Goal: Task Accomplishment & Management: Use online tool/utility

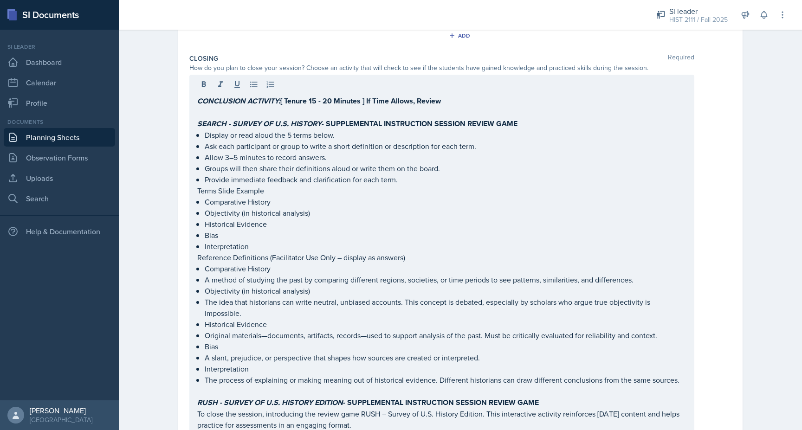
scroll to position [2342, 0]
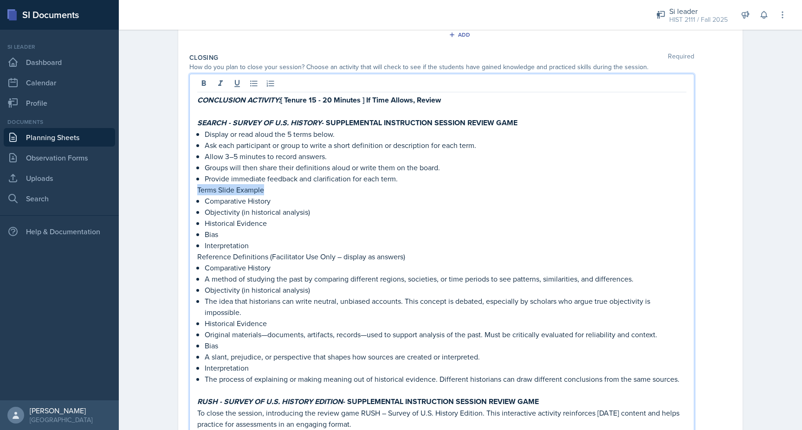
drag, startPoint x: 269, startPoint y: 165, endPoint x: 196, endPoint y: 165, distance: 72.9
click at [204, 79] on icon at bounding box center [203, 83] width 9 height 9
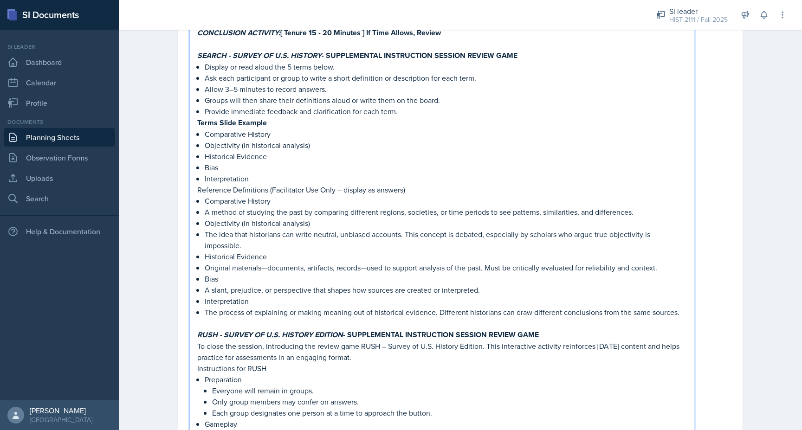
scroll to position [2414, 0]
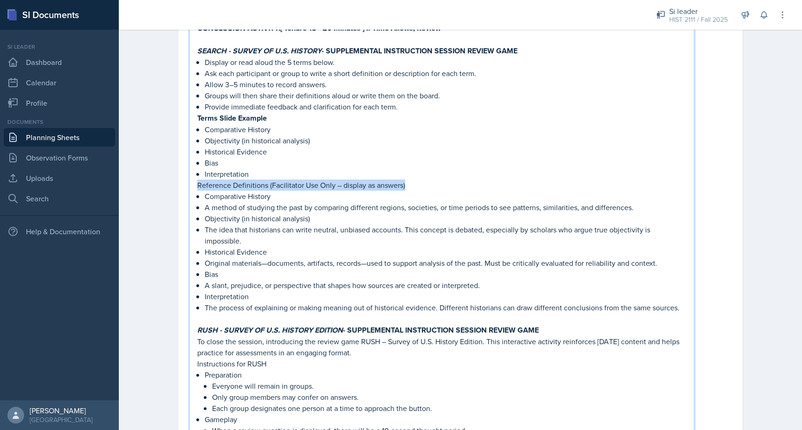
drag, startPoint x: 417, startPoint y: 158, endPoint x: 196, endPoint y: 156, distance: 221.0
click at [196, 156] on div "CONCLUSION ACTIVITY: [ Tenure 15 - 20 Minutes ] If Time Allows, Review SEARCH -…" at bounding box center [441, 427] width 505 height 851
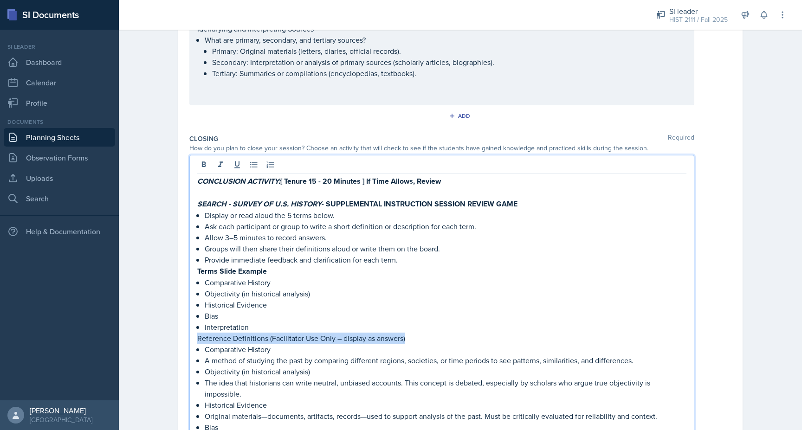
scroll to position [2250, 0]
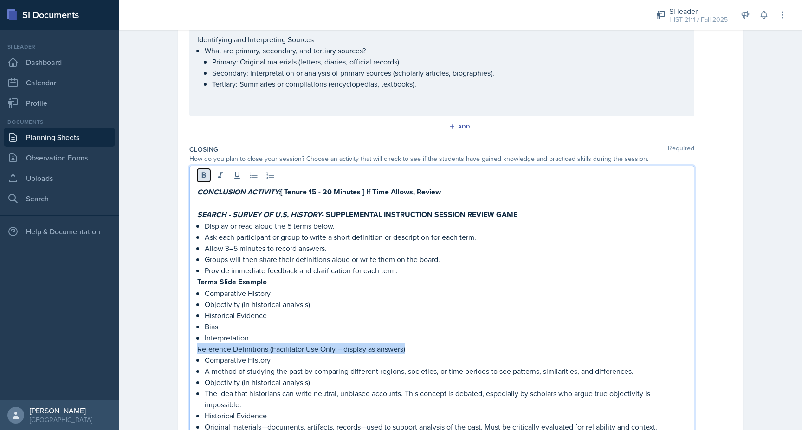
click at [201, 171] on icon at bounding box center [203, 175] width 9 height 9
click at [221, 254] on p "Groups will then share their definitions aloud or write them on the board." at bounding box center [446, 259] width 482 height 11
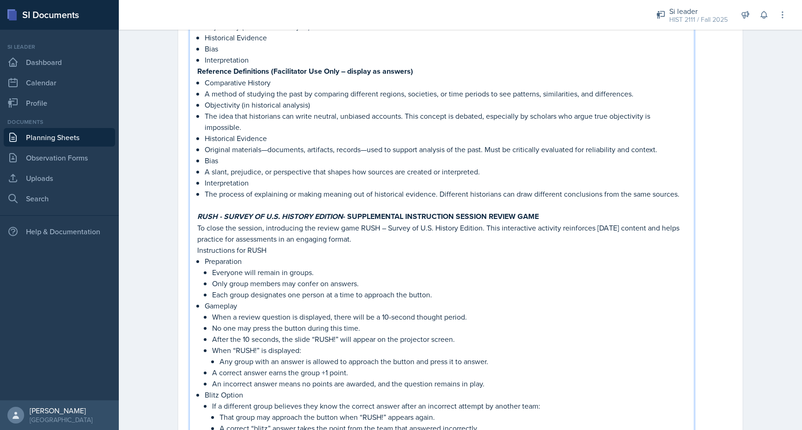
scroll to position [2530, 0]
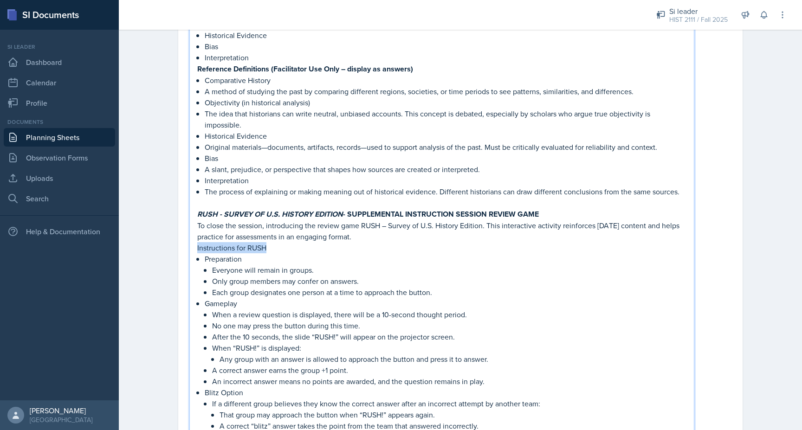
drag, startPoint x: 263, startPoint y: 222, endPoint x: 189, endPoint y: 218, distance: 73.9
click at [189, 218] on div "CONCLUSION ACTIVITY: [ Tenure 15 - 20 Minutes ] If Time Allows, Review SEARCH -…" at bounding box center [441, 311] width 505 height 852
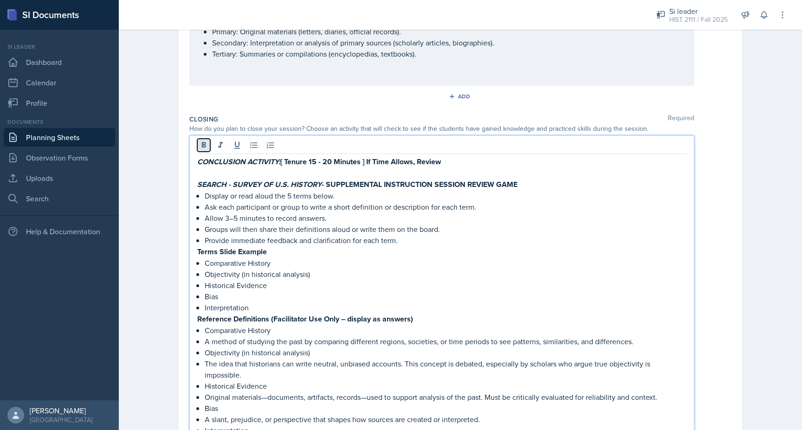
click at [202, 141] on icon at bounding box center [203, 145] width 9 height 9
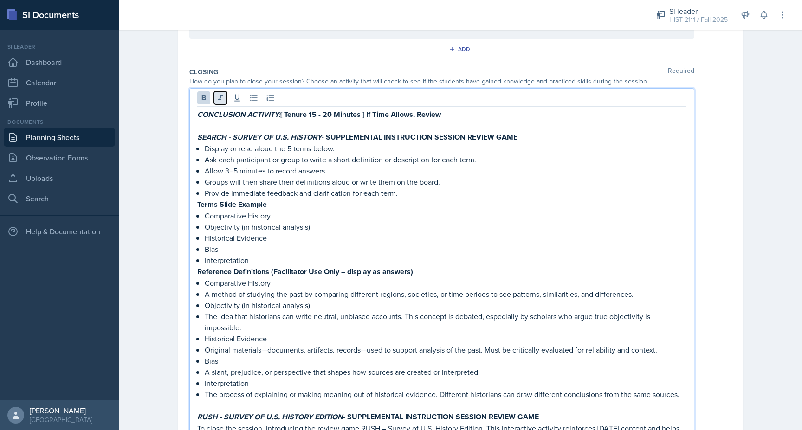
click at [220, 95] on icon at bounding box center [220, 98] width 5 height 6
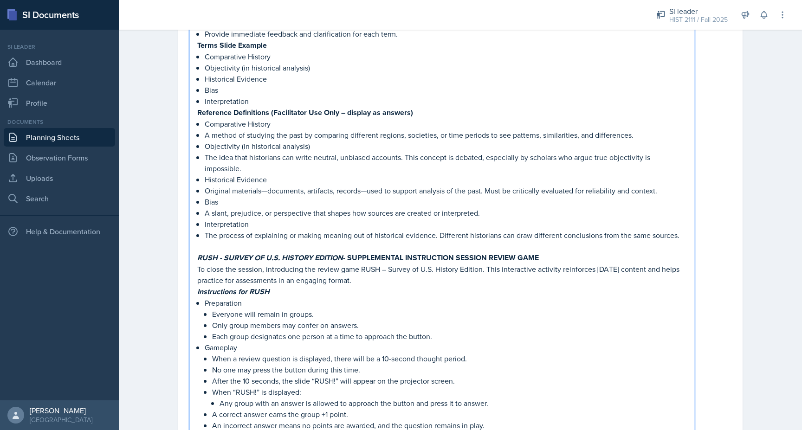
scroll to position [2500, 0]
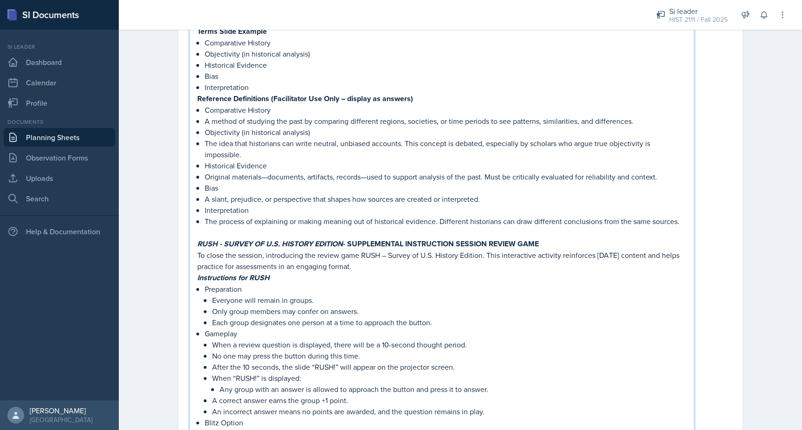
click at [290, 272] on p "Instructions for RUSH" at bounding box center [441, 278] width 489 height 12
click at [217, 239] on strong "RUSH - SURVEY OF U.S. HISTORY EDITION - SUPPLEMENTAL INSTRUCTION SESSION REVIEW…" at bounding box center [368, 244] width 342 height 11
drag, startPoint x: 345, startPoint y: 214, endPoint x: 199, endPoint y: 211, distance: 146.3
click at [199, 239] on strong "RUSH! - SURVEY OF U.S. HISTORY EDITION - SUPPLEMENTAL INSTRUCTION SESSION REVIE…" at bounding box center [369, 244] width 344 height 11
copy strong "RUSH! - SURVEY OF U.S. HISTORY EDITION"
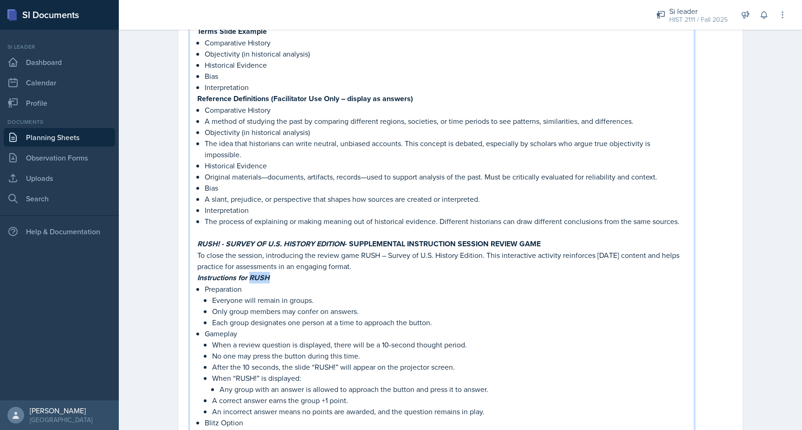
drag, startPoint x: 282, startPoint y: 251, endPoint x: 250, endPoint y: 251, distance: 31.6
click at [250, 272] on p "Instructions for RUSH" at bounding box center [441, 278] width 489 height 12
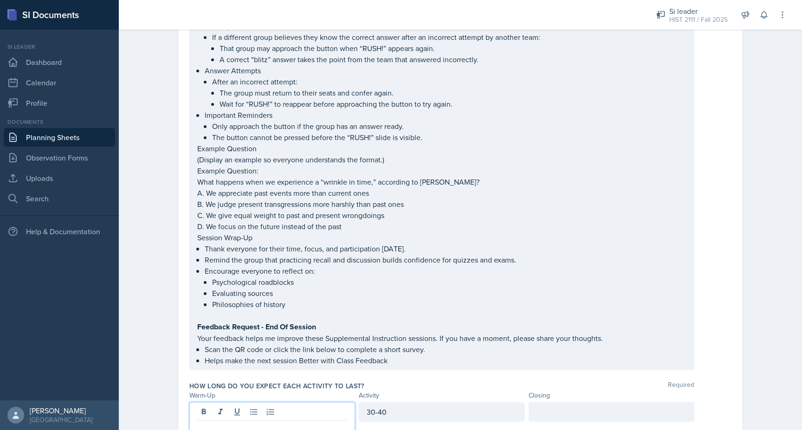
scroll to position [2897, 0]
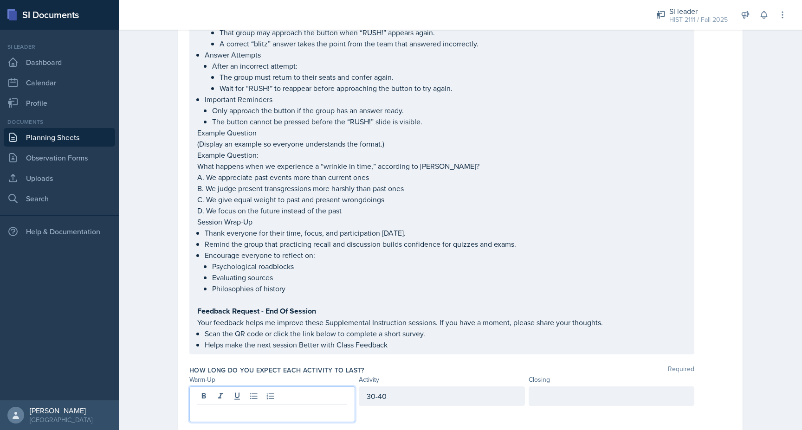
click at [320, 407] on p at bounding box center [272, 412] width 150 height 11
click at [402, 386] on div "30-40" at bounding box center [442, 395] width 166 height 19
click at [242, 386] on div "5-10 Minutes" at bounding box center [272, 395] width 166 height 19
drag, startPoint x: 235, startPoint y: 383, endPoint x: 194, endPoint y: 383, distance: 41.3
click at [194, 386] on div "5-10 Minutes" at bounding box center [272, 404] width 166 height 36
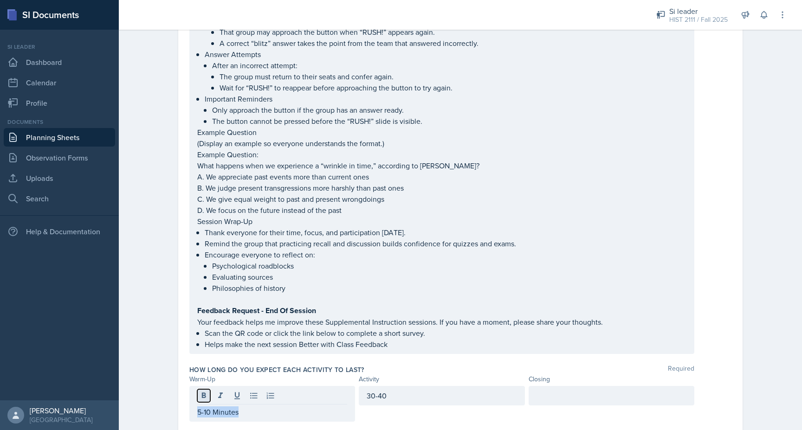
click at [201, 391] on icon at bounding box center [203, 395] width 9 height 9
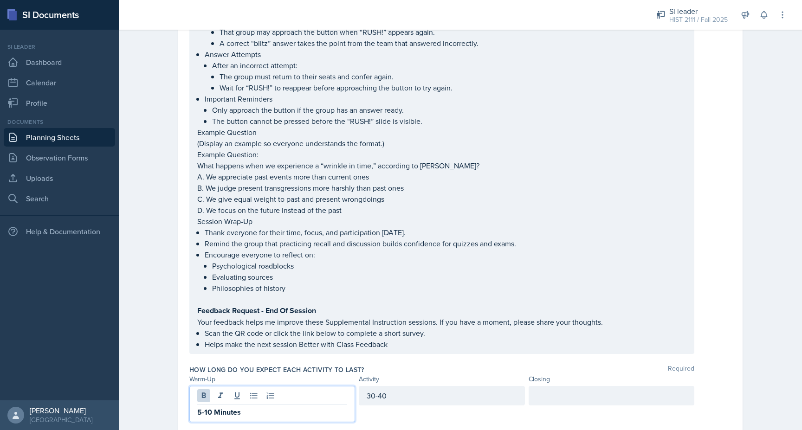
click at [258, 407] on p "5-10 Minutes" at bounding box center [272, 413] width 150 height 12
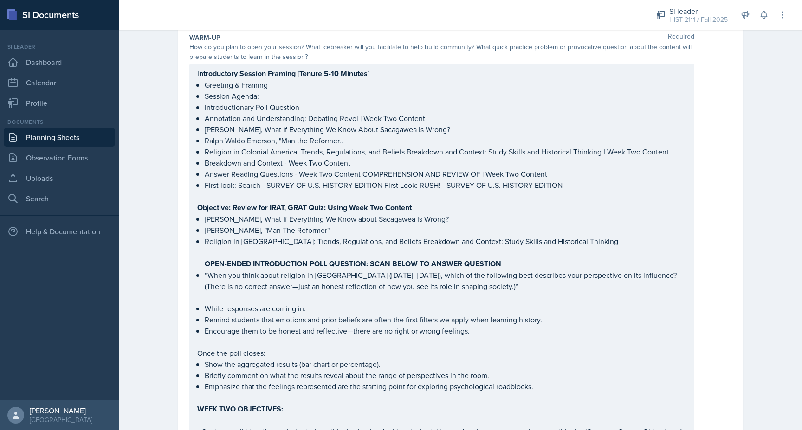
scroll to position [0, 0]
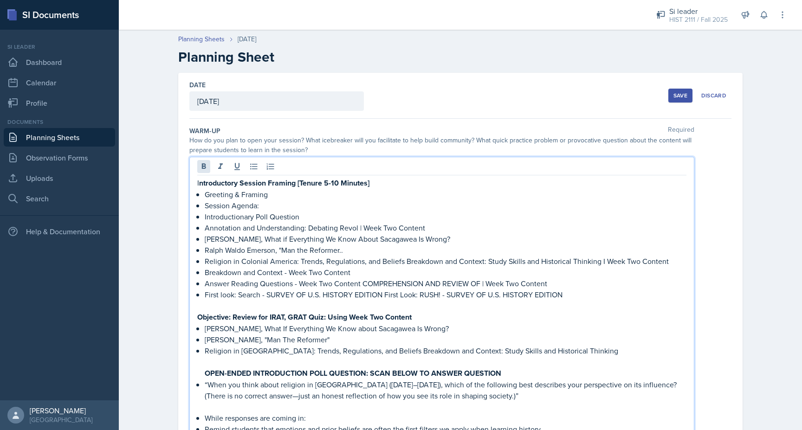
drag, startPoint x: 294, startPoint y: 167, endPoint x: 201, endPoint y: 173, distance: 93.5
drag, startPoint x: 395, startPoint y: 182, endPoint x: 196, endPoint y: 178, distance: 198.7
click at [203, 164] on icon at bounding box center [204, 166] width 4 height 6
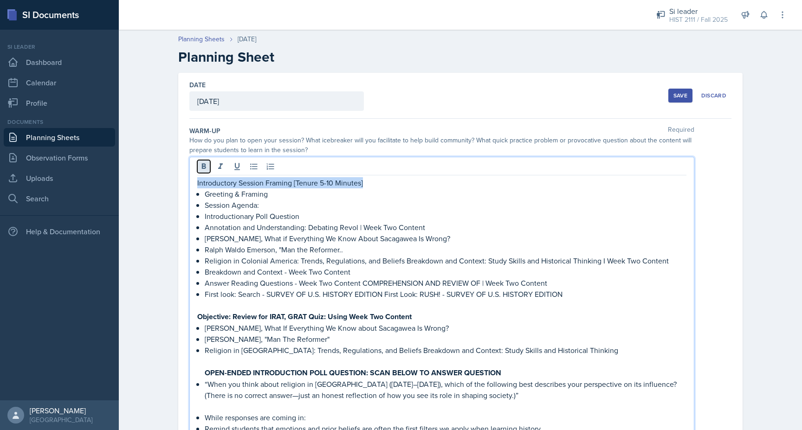
click at [203, 165] on icon at bounding box center [204, 166] width 4 height 6
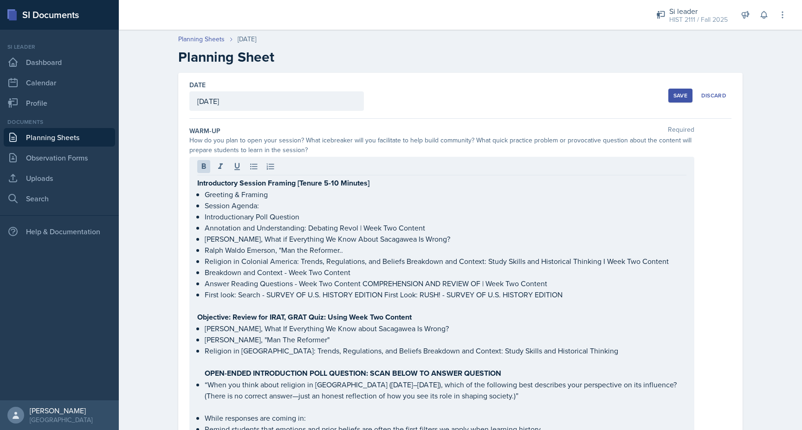
drag, startPoint x: 194, startPoint y: 182, endPoint x: 392, endPoint y: 182, distance: 198.2
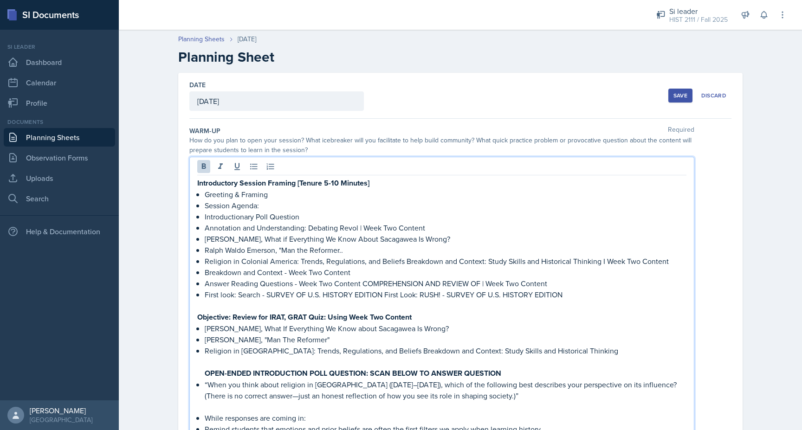
click at [390, 182] on p "Introductory Session Framing [Tenure 5-10 Minutes]" at bounding box center [441, 183] width 489 height 12
drag, startPoint x: 390, startPoint y: 182, endPoint x: 195, endPoint y: 185, distance: 195.0
copy strong "Introductory Session Framing [Tenure 5-10 Minutes]"
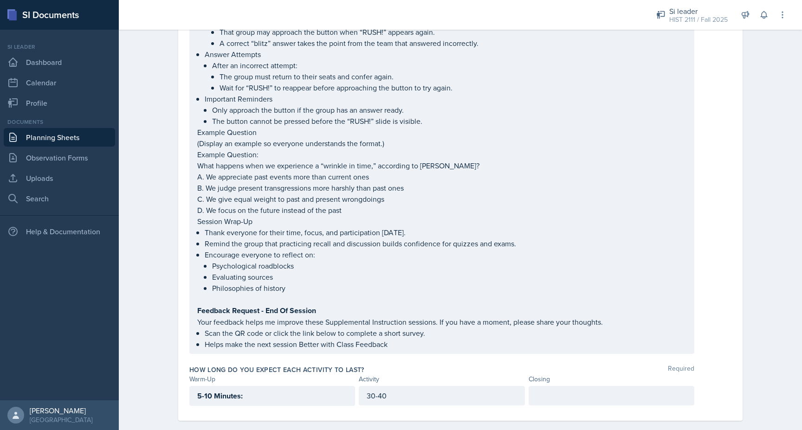
click at [253, 390] on p "5-10 Minutes:" at bounding box center [272, 396] width 150 height 12
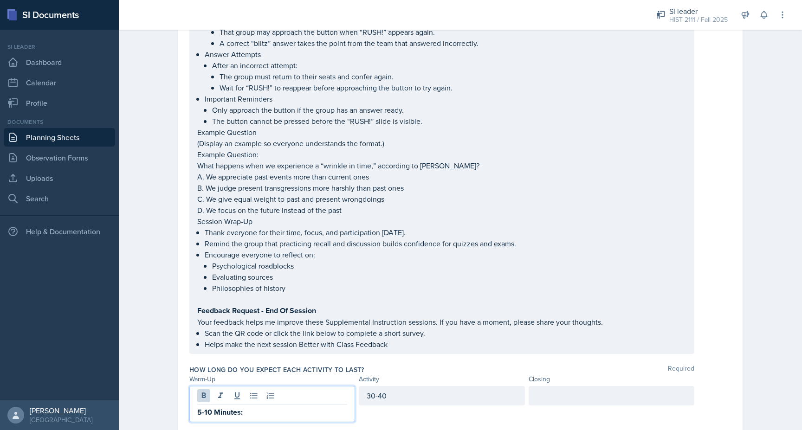
drag, startPoint x: 255, startPoint y: 382, endPoint x: 184, endPoint y: 381, distance: 71.0
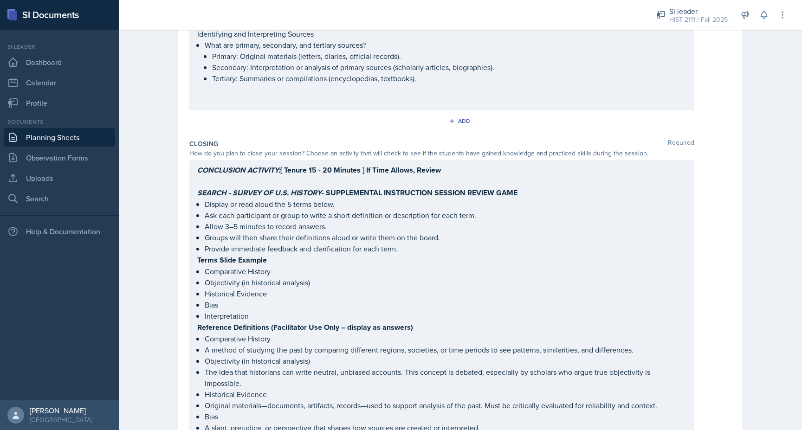
scroll to position [2271, 0]
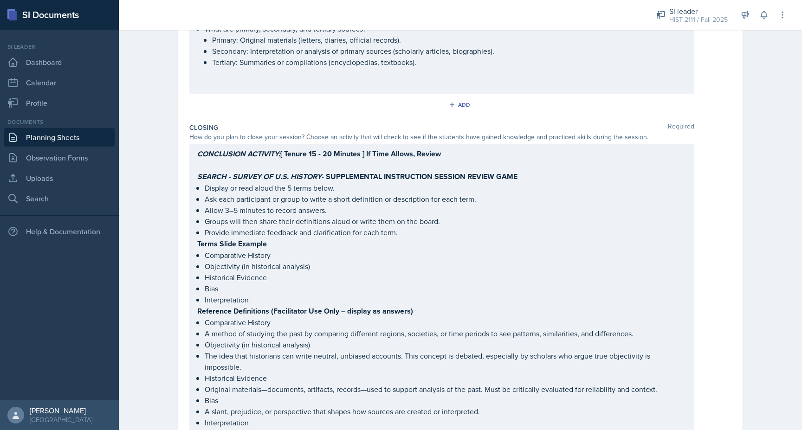
click at [286, 160] on p at bounding box center [441, 165] width 489 height 11
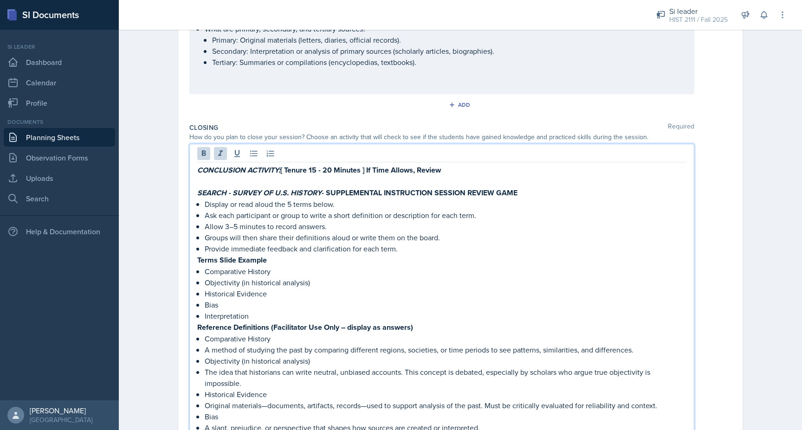
drag, startPoint x: 456, startPoint y: 139, endPoint x: 208, endPoint y: 145, distance: 248.0
click at [209, 164] on p "CONCLUSION ACTIVITY: [ Tenure 15 - 20 Minutes ] If Time Allows, Review" at bounding box center [441, 170] width 489 height 12
click at [466, 164] on p "CONCLUSION ACTIVITY: [ Tenure 15 - 20 Minutes ] If Time Allows, Review" at bounding box center [441, 170] width 489 height 12
click at [501, 165] on strong "CONCLUSION ACTIVITY: [ Tenure 15 - 20 Minutes ] If Time Allows, Review for Mesm…" at bounding box center [377, 170] width 360 height 11
click at [575, 164] on p "CONCLUSION ACTIVITY: [ Tenure 15 - 20 Minutes ] If Time Allows, Review for Memo…" at bounding box center [441, 170] width 489 height 12
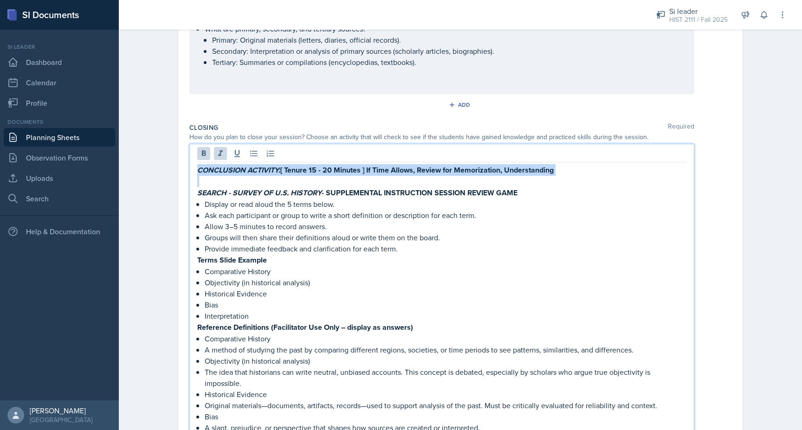
drag, startPoint x: 576, startPoint y: 144, endPoint x: 238, endPoint y: 146, distance: 338.0
click at [238, 164] on p "CONCLUSION ACTIVITY: [ Tenure 15 - 20 Minutes ] If Time Allows, Review for Memo…" at bounding box center [441, 170] width 489 height 12
click at [238, 165] on em "CONCLUSION ACTIVITY:" at bounding box center [238, 170] width 83 height 11
drag, startPoint x: 369, startPoint y: 144, endPoint x: 189, endPoint y: 144, distance: 179.2
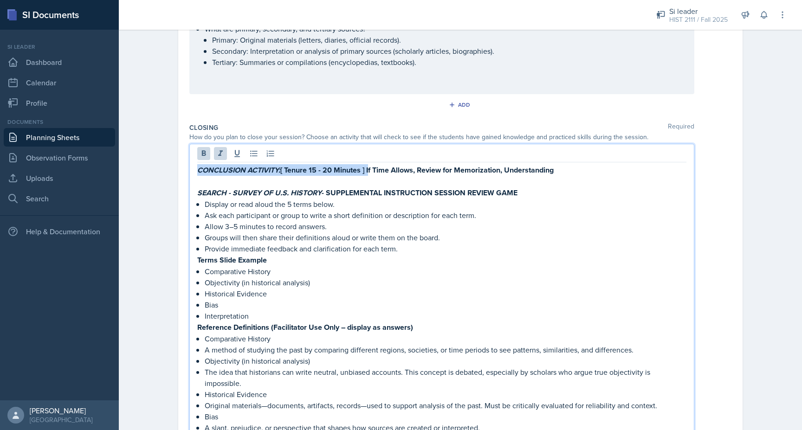
copy strong "CONCLUSION ACTIVITY: [ Tenure 15 - 20 Minutes ]"
click at [279, 165] on em "CONCLUSION ACTIVITY:" at bounding box center [238, 170] width 83 height 11
drag, startPoint x: 197, startPoint y: 144, endPoint x: 409, endPoint y: 141, distance: 212.6
click at [409, 165] on strong "CONCLUSION ACTIVITY/ACTIVITIES: [ Tenure 15 - 20 Minutes ] If Time Allows, Revi…" at bounding box center [395, 170] width 397 height 11
copy strong "CONCLUSION ACTIVITY/ACTIVITIES: [ Tenure 15 - 20 Minutes ]"
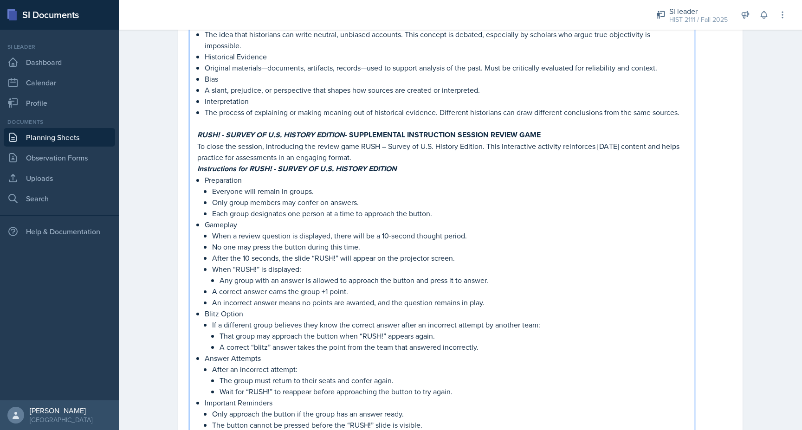
scroll to position [2909, 0]
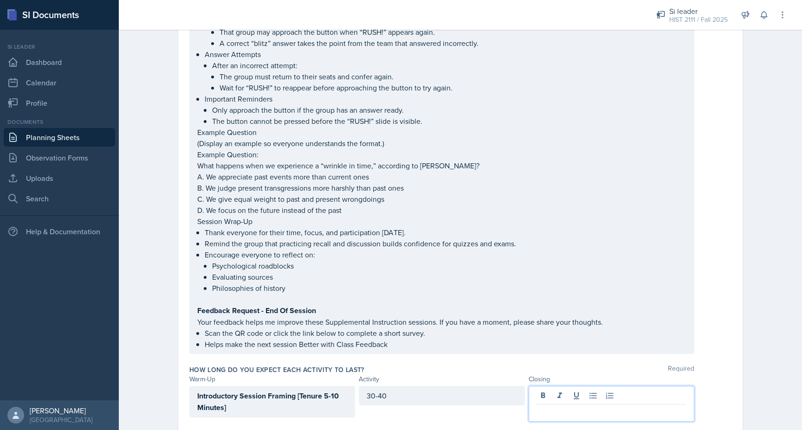
click at [547, 386] on div at bounding box center [612, 404] width 166 height 36
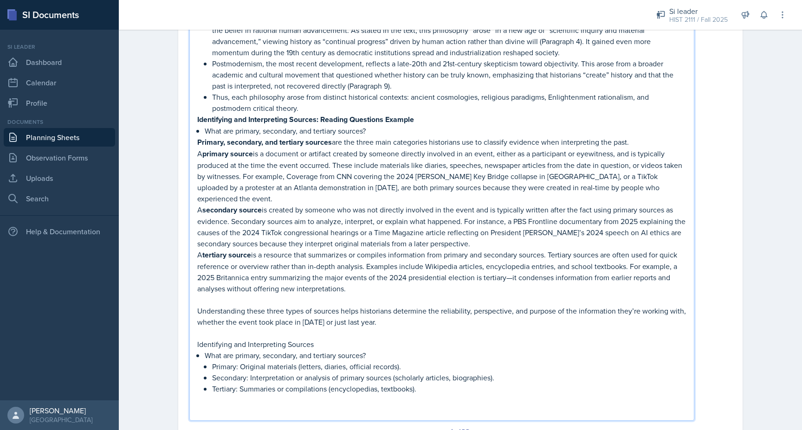
click at [286, 160] on p "A primary source is a document or artifact created by someone directly involved…" at bounding box center [441, 176] width 489 height 56
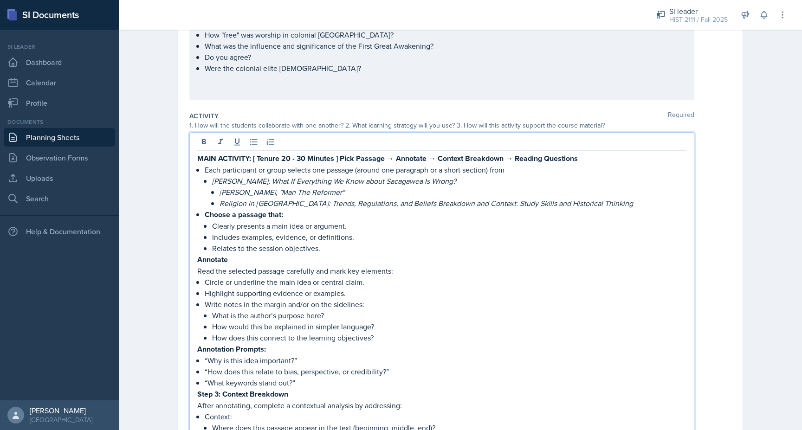
scroll to position [697, 0]
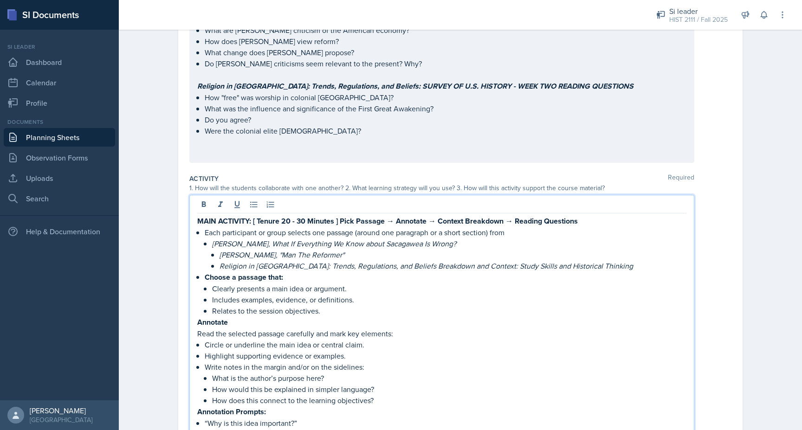
click at [289, 242] on em "[PERSON_NAME], What If Everything We Know about Sacagawea Is Wrong?" at bounding box center [334, 244] width 244 height 10
drag, startPoint x: 197, startPoint y: 217, endPoint x: 340, endPoint y: 216, distance: 143.0
click at [341, 216] on strong "MAIN ACTIVITY: [ Tenure 20 - 30 Minutes ] Pick Passage → Annotate → Context Bre…" at bounding box center [387, 221] width 381 height 11
copy strong "MAIN ACTIVITY: [ Tenure 20 - 30 Minutes ]"
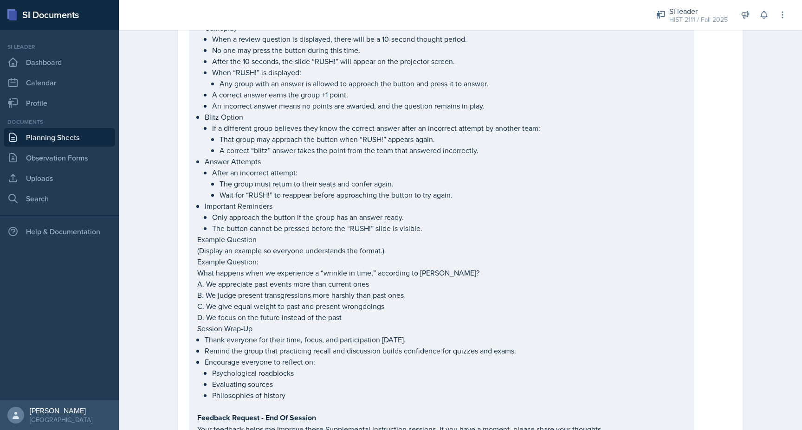
scroll to position [2909, 0]
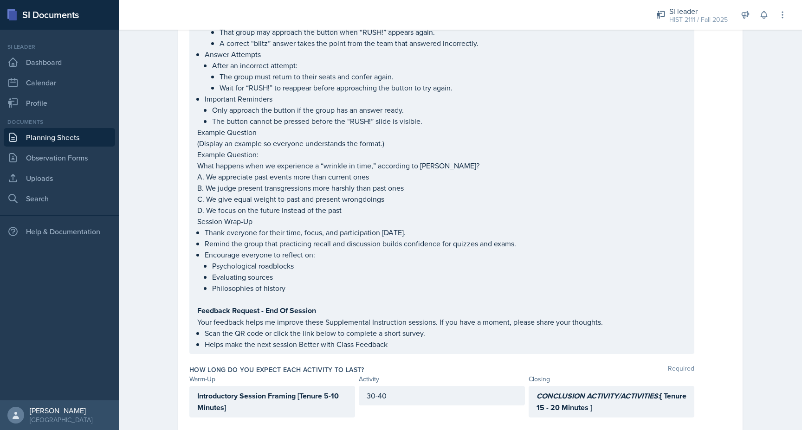
click at [402, 386] on div "30-40" at bounding box center [442, 395] width 166 height 19
click at [396, 407] on p "30-40" at bounding box center [442, 412] width 150 height 11
drag, startPoint x: 396, startPoint y: 382, endPoint x: 358, endPoint y: 382, distance: 38.5
click at [358, 386] on div "Introductory Session Framing [Tenure 5-10 Minutes] 30-40 CONCLUSION ACTIVITY/AC…" at bounding box center [441, 404] width 505 height 36
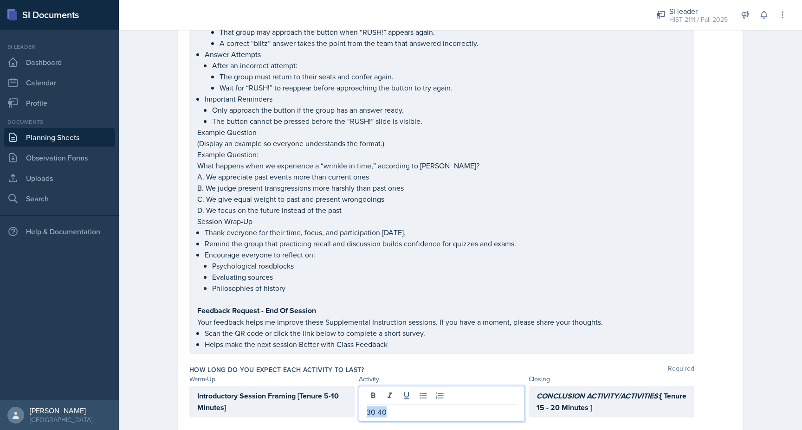
scroll to position [2881, 0]
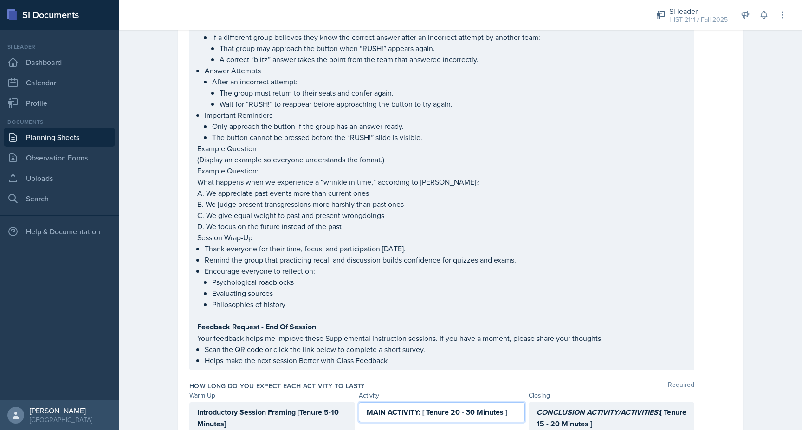
click at [286, 402] on div "Introductory Session Framing [Tenure 5-10 Minutes]" at bounding box center [272, 418] width 166 height 32
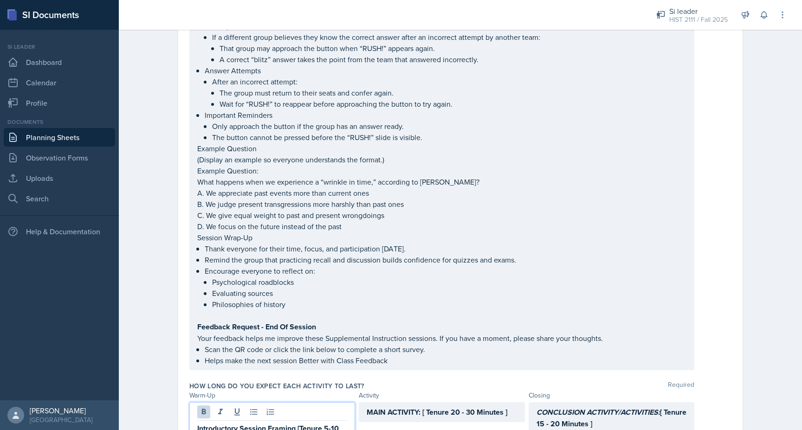
scroll to position [2897, 0]
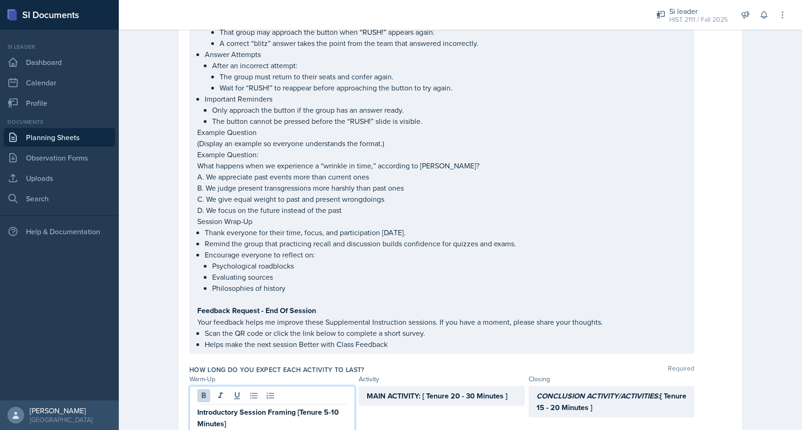
click at [388, 391] on strong "MAIN ACTIVITY: [ Tenure 20 - 30 Minutes ]" at bounding box center [437, 396] width 141 height 11
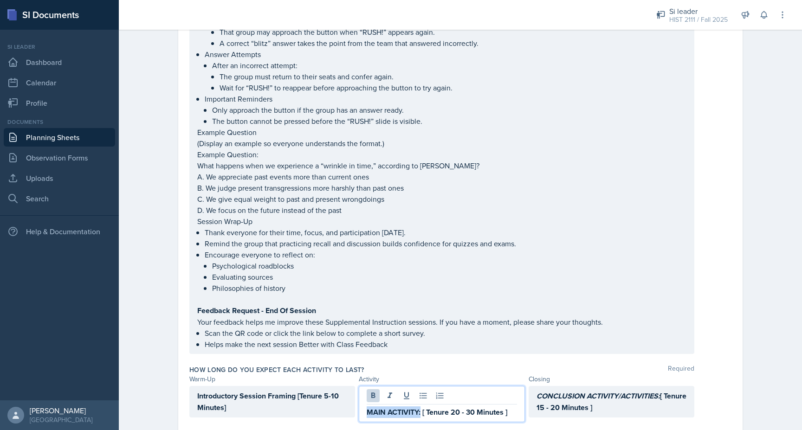
drag, startPoint x: 368, startPoint y: 383, endPoint x: 421, endPoint y: 383, distance: 52.9
click at [421, 407] on strong "MAIN ACTIVITY: [ Tenure 20 - 30 Minutes ]" at bounding box center [437, 412] width 141 height 11
click at [388, 389] on button at bounding box center [389, 395] width 13 height 13
click at [461, 407] on strong "MAIN ACTIVITY: [ Tenure 20 - 30 Minutes ]" at bounding box center [436, 412] width 139 height 11
click at [474, 407] on strong "MAIN ACTIVITY: [ Tenure 40 - 30 Minutes ]" at bounding box center [436, 412] width 139 height 11
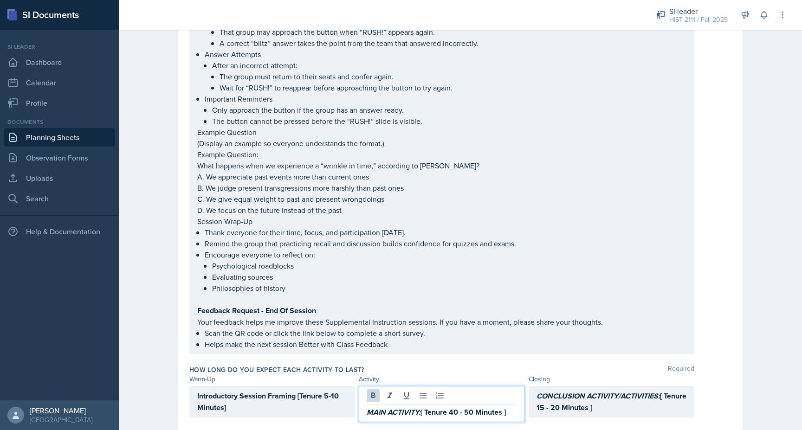
click at [306, 386] on div "Introductory Session Framing [Tenure 5-10 Minutes]" at bounding box center [272, 402] width 166 height 32
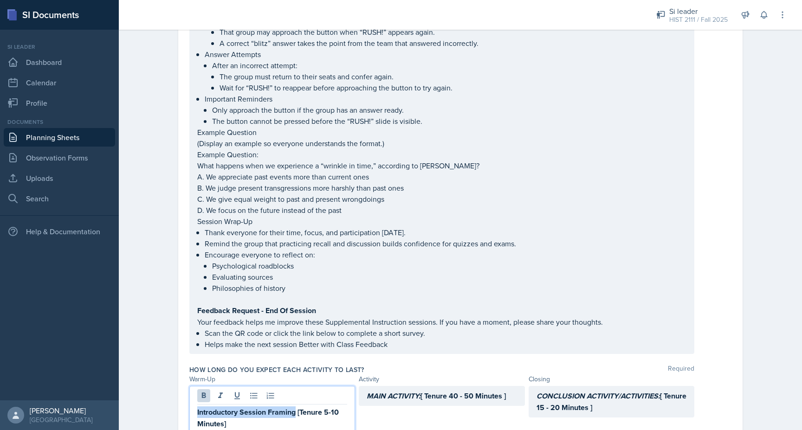
drag, startPoint x: 296, startPoint y: 382, endPoint x: 198, endPoint y: 384, distance: 98.0
click at [198, 407] on strong "Introductory Session Framing [Tenure 5-10 Minutes]" at bounding box center [268, 418] width 143 height 22
click at [219, 391] on icon at bounding box center [220, 395] width 9 height 9
click at [221, 407] on em "Introductory Session Framing" at bounding box center [246, 412] width 98 height 11
click at [240, 407] on em "Introductory Session Framing" at bounding box center [246, 412] width 98 height 11
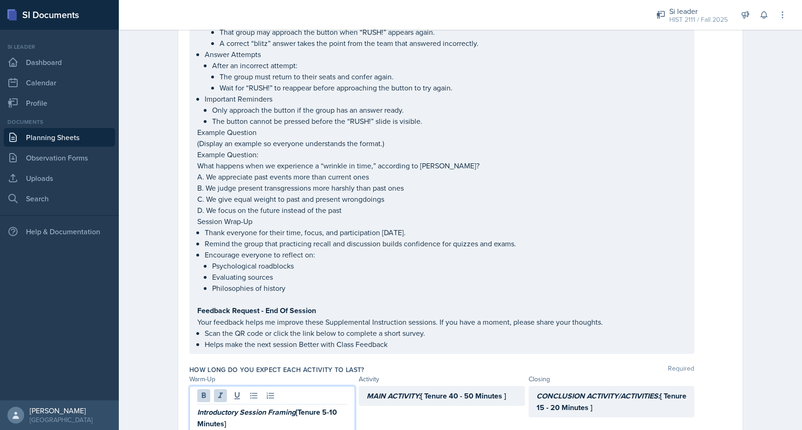
click at [421, 386] on div "MAIN ACTIVITY: [ Tenure 40 - 50 Minutes ]" at bounding box center [442, 396] width 166 height 20
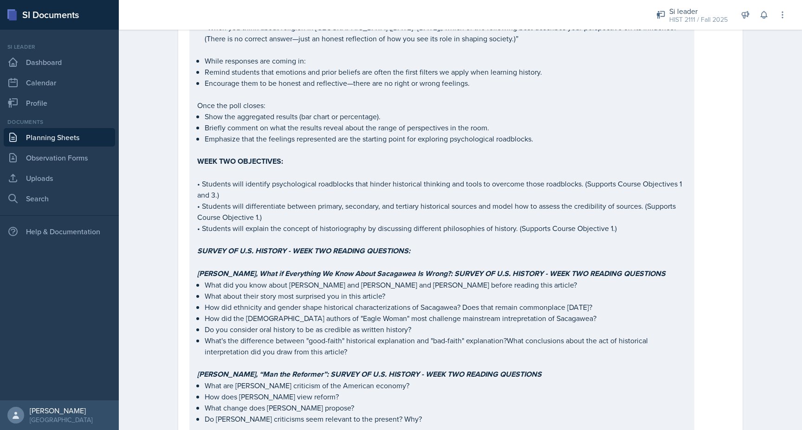
scroll to position [0, 0]
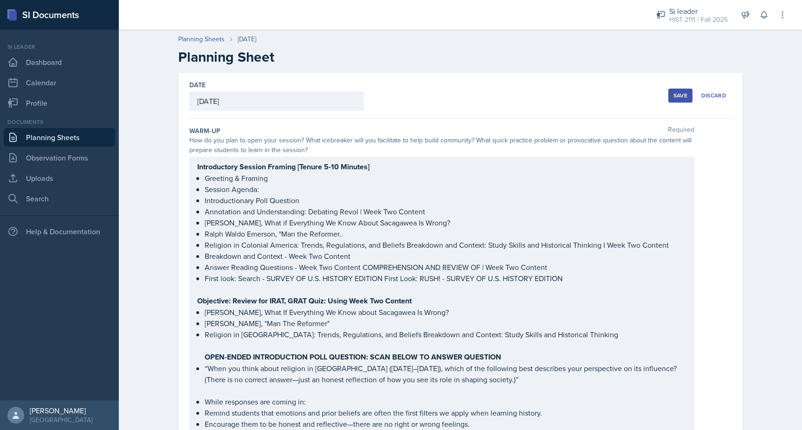
click at [674, 99] on div "Save" at bounding box center [681, 95] width 14 height 7
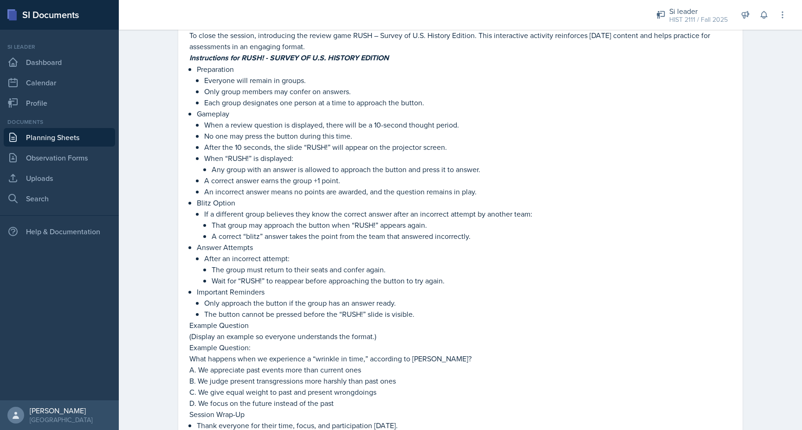
click at [589, 242] on p "Answer Attempts" at bounding box center [464, 247] width 535 height 11
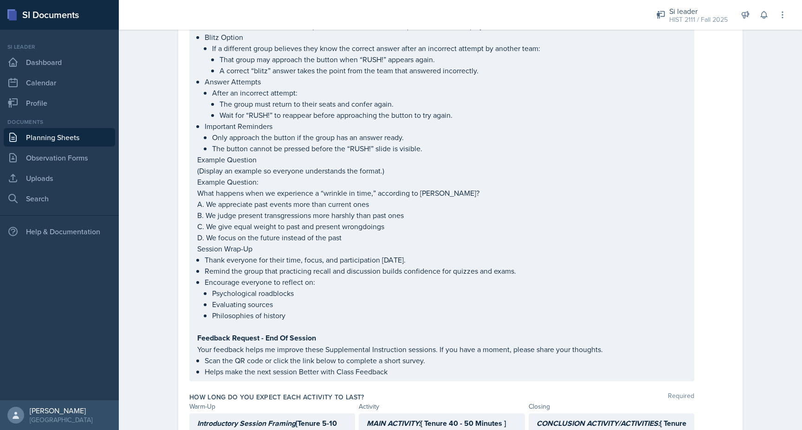
scroll to position [2869, 0]
click at [505, 415] on div "MAIN ACTIVITY: [ Tenure 40 - 50 Minutes ]" at bounding box center [442, 433] width 166 height 36
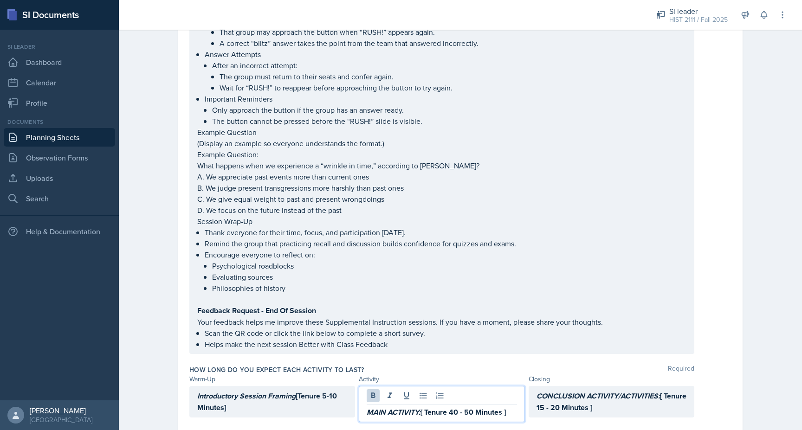
click at [513, 407] on p "MAIN ACTIVITY: [ Tenure 40 - 50 Minutes ]" at bounding box center [442, 413] width 150 height 12
click at [624, 390] on p "CONCLUSION ACTIVITY/ACTIVITIES: [ Tenure 15 - 20 Minutes ]" at bounding box center [612, 401] width 150 height 23
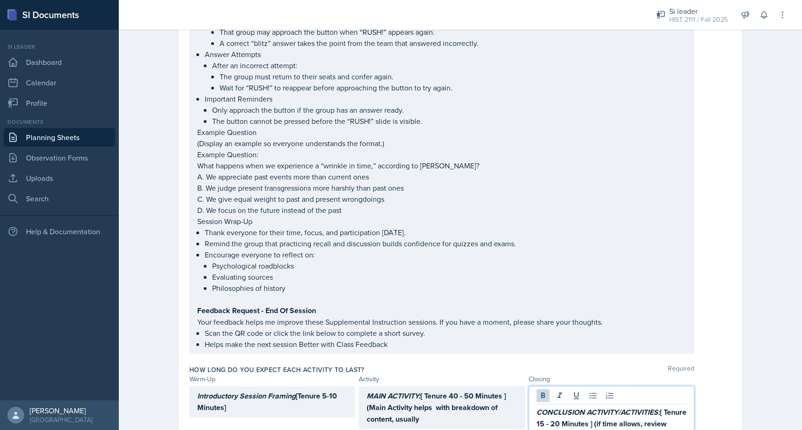
click at [622, 407] on strong "CONCLUSION ACTIVITY/ACTIVITIES: [ Tenure 15 - 20 Minutes ] (if time allows, rev…" at bounding box center [613, 424] width 152 height 34
click at [478, 390] on p "MAIN ACTIVITY: [ Tenure 40 - 50 Minutes ] (Main Activity helps with breakdown o…" at bounding box center [442, 407] width 150 height 35
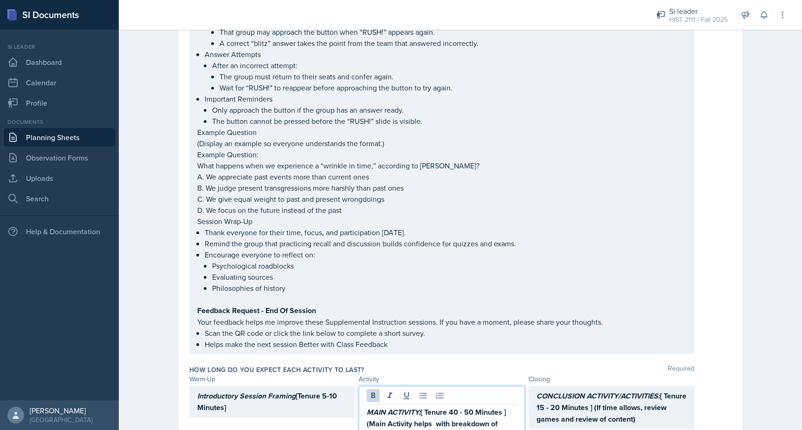
drag, startPoint x: 435, startPoint y: 409, endPoint x: 398, endPoint y: 409, distance: 36.7
click at [398, 409] on p "MAIN ACTIVITY: [ Tenure 40 - 50 Minutes ] (Main Activity helps with breakdown o…" at bounding box center [442, 424] width 150 height 35
click at [438, 407] on strong "MAIN ACTIVITY: [ Tenure 40 - 50 Minutes ] (Main Activity helps with breakdown o…" at bounding box center [437, 424] width 141 height 34
click at [399, 407] on p "MAIN ACTIVITY: [ Tenure 40 - 50 Minutes ] (Main Activity helps with breakdown o…" at bounding box center [442, 424] width 150 height 35
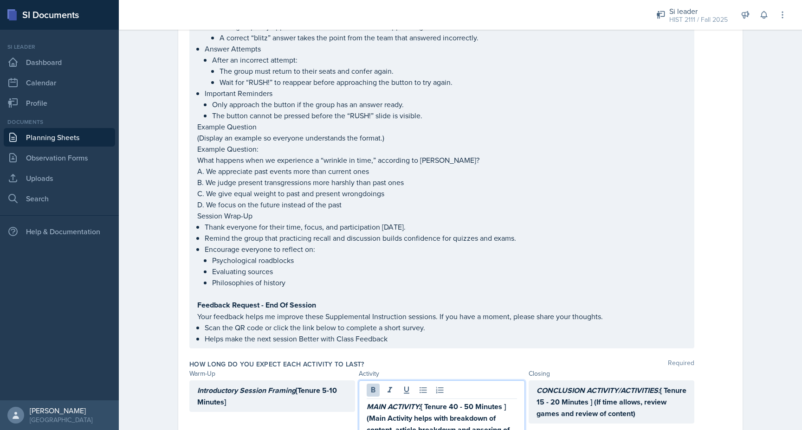
click at [486, 402] on strong "MAIN ACTIVITY: [ Tenure 40 - 50 Minutes ] (Main Activity helps with breakdown o…" at bounding box center [439, 430] width 145 height 57
click at [476, 402] on strong "MAIN ACTIVITY: [ Tenure 40 - 50 Minutes ] (Main Activity helps with breakdown o…" at bounding box center [439, 430] width 145 height 57
click at [445, 401] on p "MAIN ACTIVITY: [ Tenure 40 - 50 Minutes ] (Main Activity helps with breakdown o…" at bounding box center [442, 430] width 150 height 58
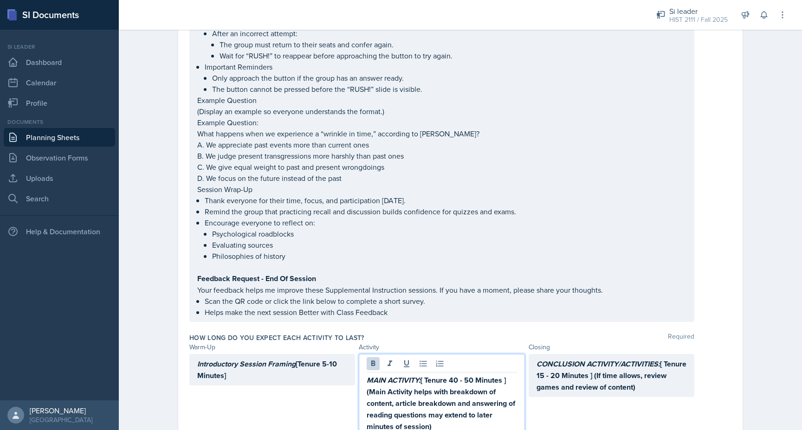
scroll to position [2939, 0]
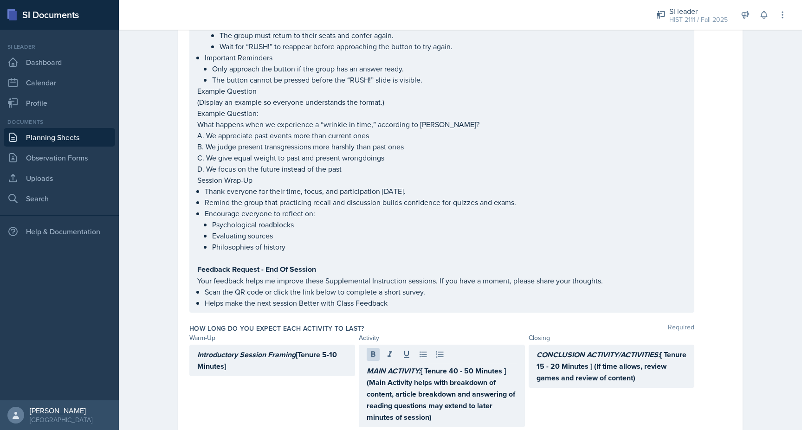
click at [279, 361] on div "Introductory Session Framing [Tenure 5-10 Minutes]" at bounding box center [272, 386] width 166 height 83
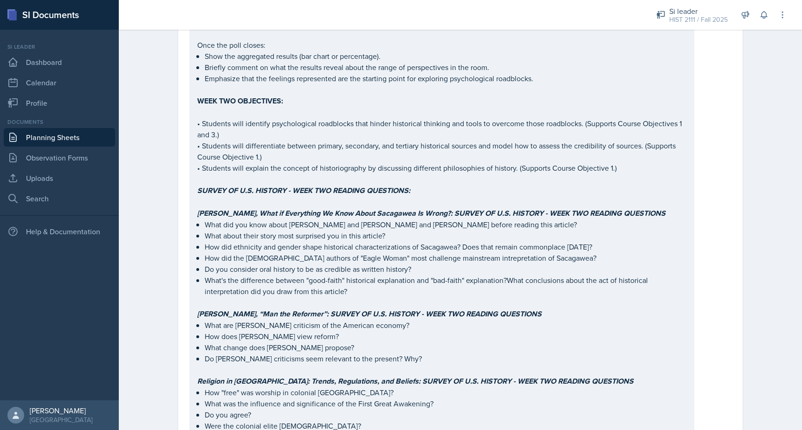
scroll to position [418, 0]
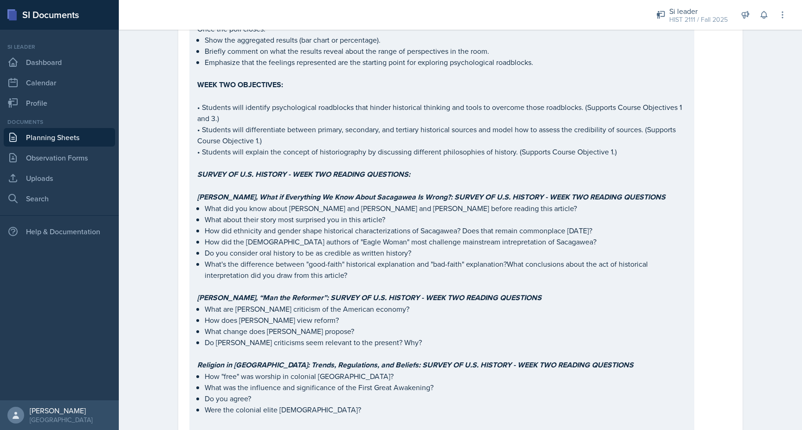
click at [309, 146] on p "• Students will differentiate between primary, secondary, and tertiary historic…" at bounding box center [441, 135] width 489 height 22
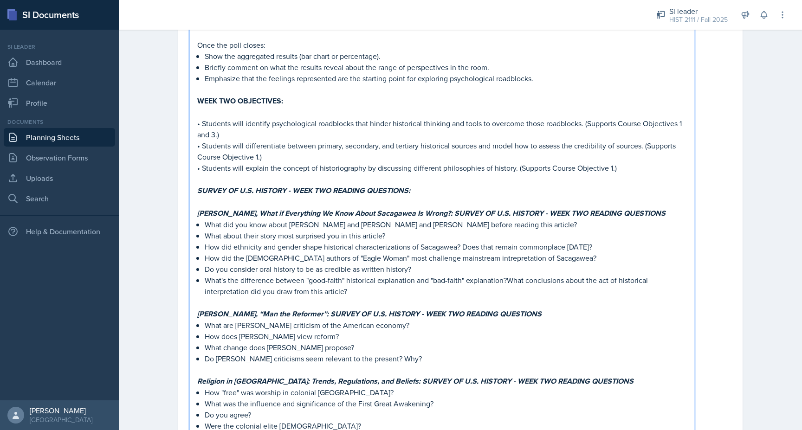
click at [281, 97] on strong "WEEK TWO OBJECTIVES:" at bounding box center [240, 101] width 86 height 11
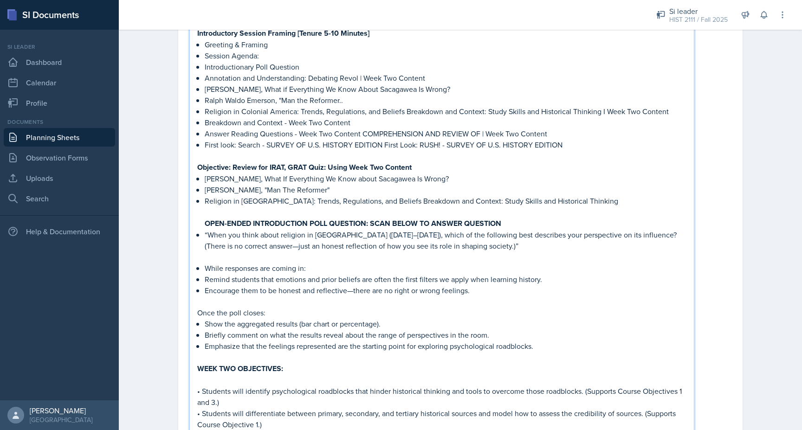
scroll to position [116, 0]
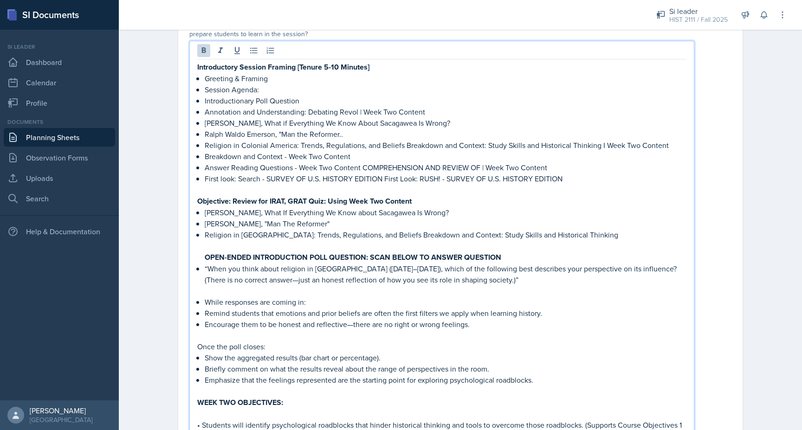
click at [240, 101] on p "﻿﻿Introductionary Poll Question" at bounding box center [446, 100] width 482 height 11
click at [248, 103] on p "﻿﻿Introductionary Poll Question" at bounding box center [446, 100] width 482 height 11
click at [253, 143] on p "﻿﻿Religion in [GEOGRAPHIC_DATA]: Trends, Regulations, and Beliefs Breakdown and…" at bounding box center [446, 145] width 482 height 11
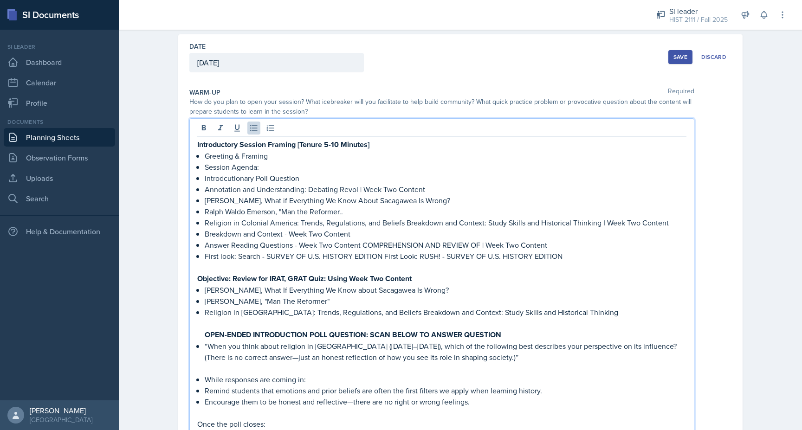
scroll to position [0, 0]
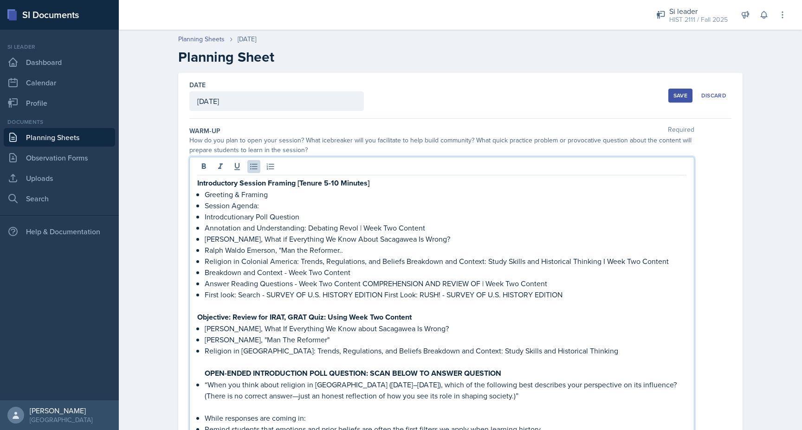
click at [675, 97] on div "Save" at bounding box center [681, 95] width 14 height 7
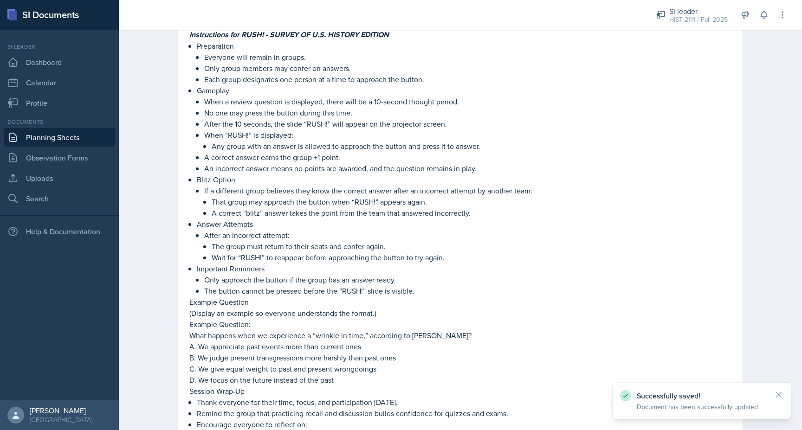
scroll to position [2773, 0]
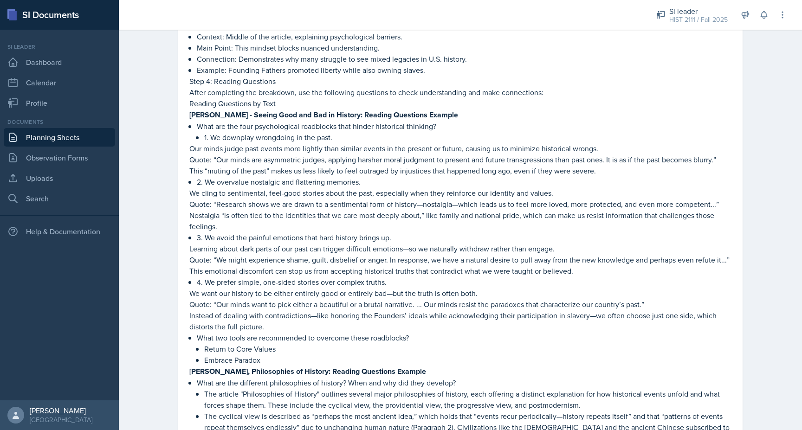
click at [452, 322] on p "Instead of dealing with contradictions—like honoring the Founders’ ideals while…" at bounding box center [460, 321] width 542 height 22
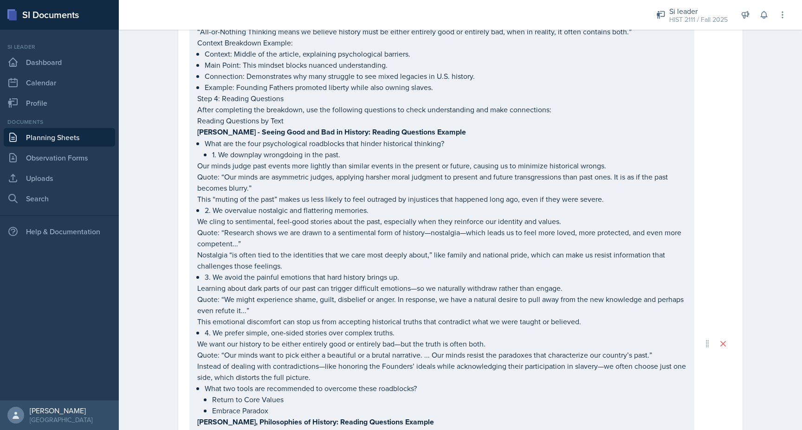
scroll to position [1301, 0]
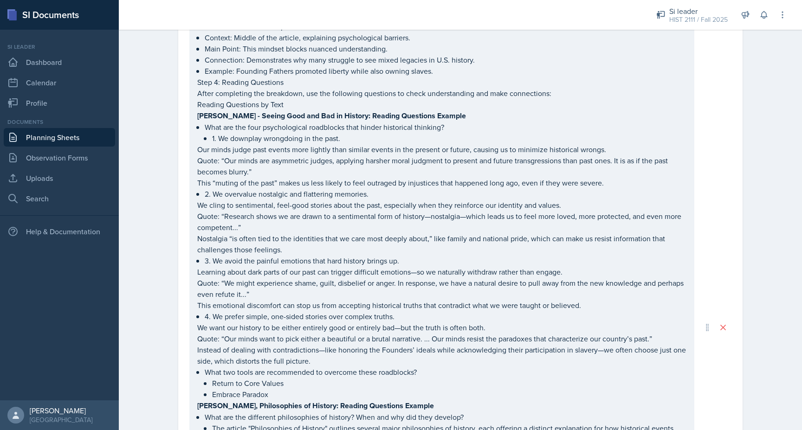
click at [200, 121] on strong "[PERSON_NAME] - Seeing Good and Bad in History: Reading Questions Example" at bounding box center [331, 115] width 269 height 11
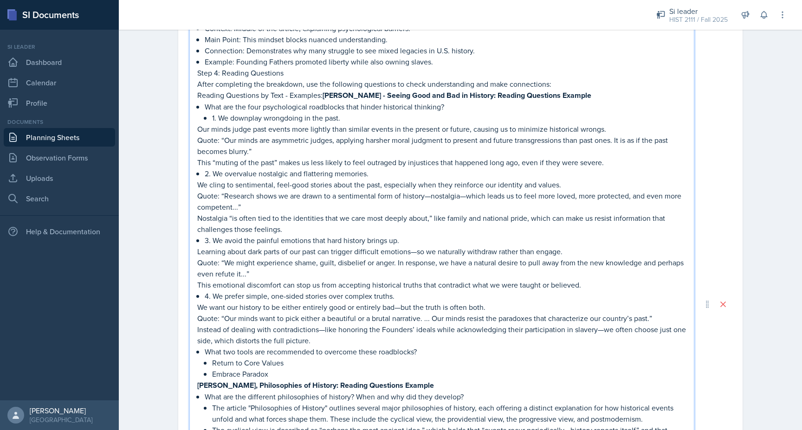
scroll to position [1300, 0]
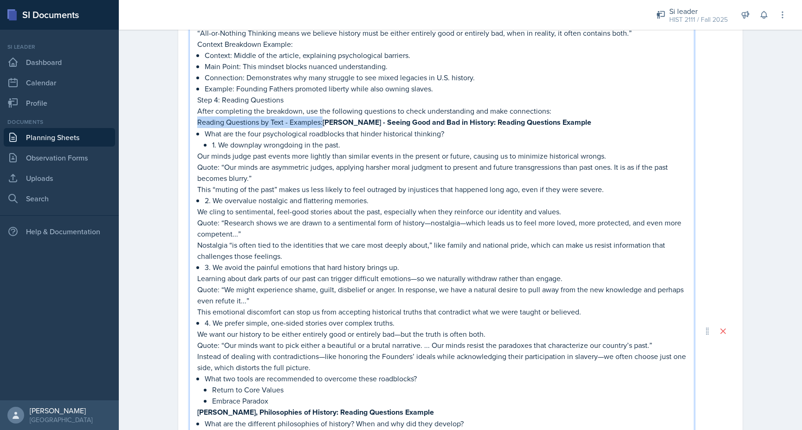
drag, startPoint x: 322, startPoint y: 120, endPoint x: 199, endPoint y: 117, distance: 123.5
click at [199, 117] on p "Reading Questions by Text - Examples: [PERSON_NAME] - Seeing Good and Bad in Hi…" at bounding box center [441, 123] width 489 height 12
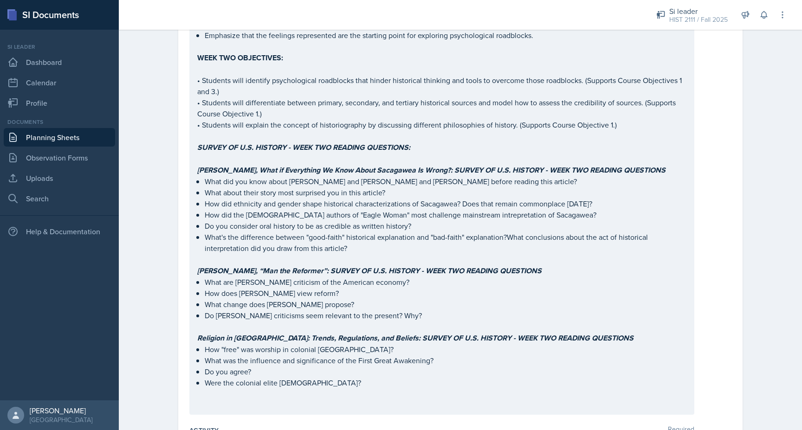
scroll to position [547, 0]
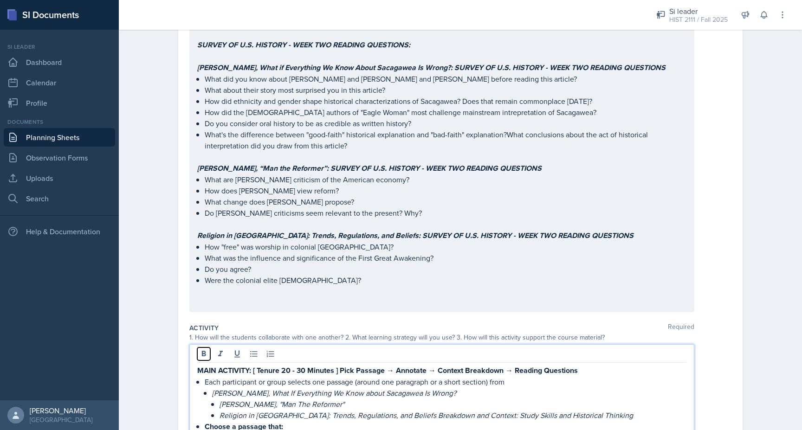
click at [204, 350] on icon at bounding box center [203, 354] width 9 height 9
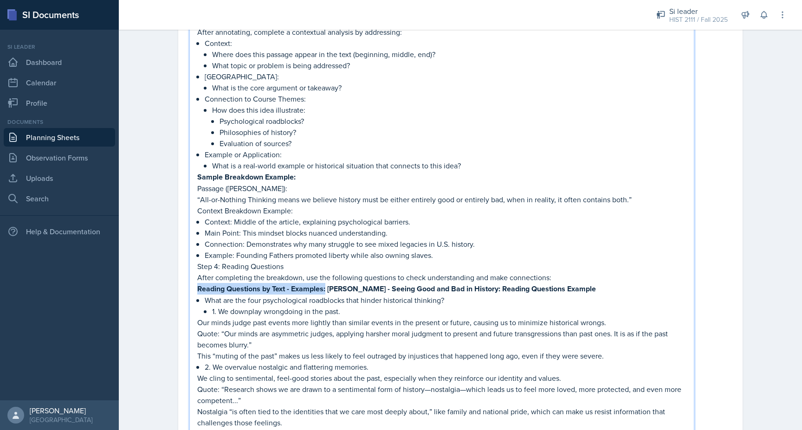
scroll to position [1316, 0]
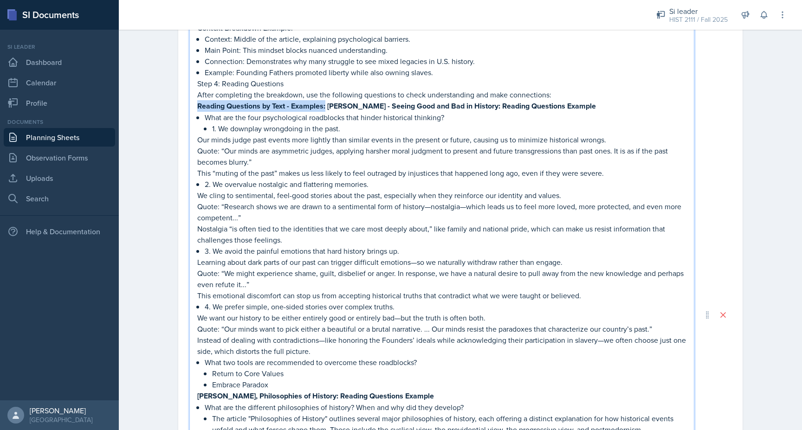
copy strong "[PERSON_NAME] - Seeing Good and Bad in"
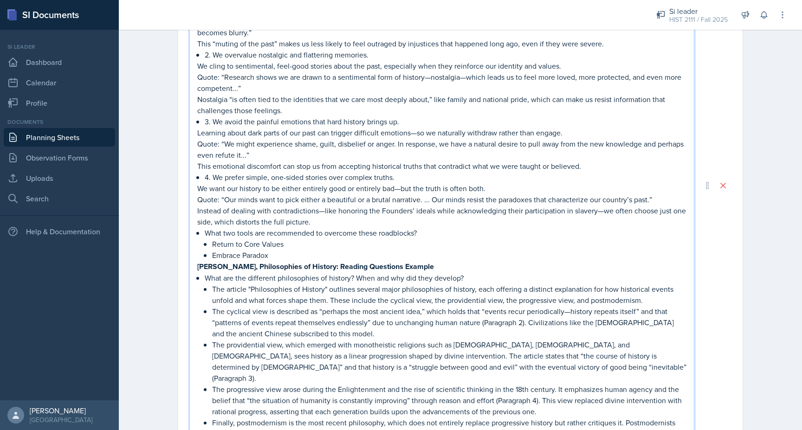
scroll to position [1515, 0]
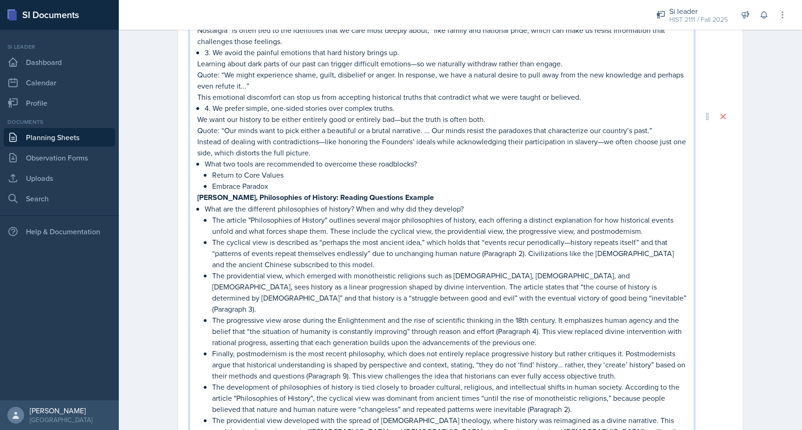
click at [198, 196] on strong "[PERSON_NAME], Philosophies of History: Reading Questions Example" at bounding box center [315, 197] width 237 height 11
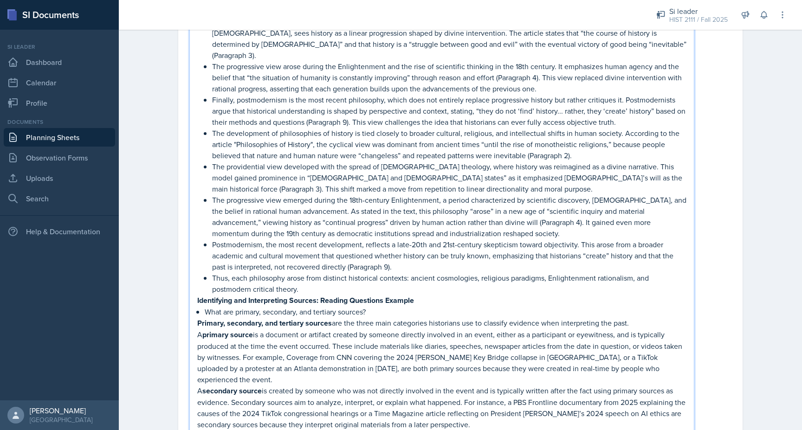
scroll to position [1790, 0]
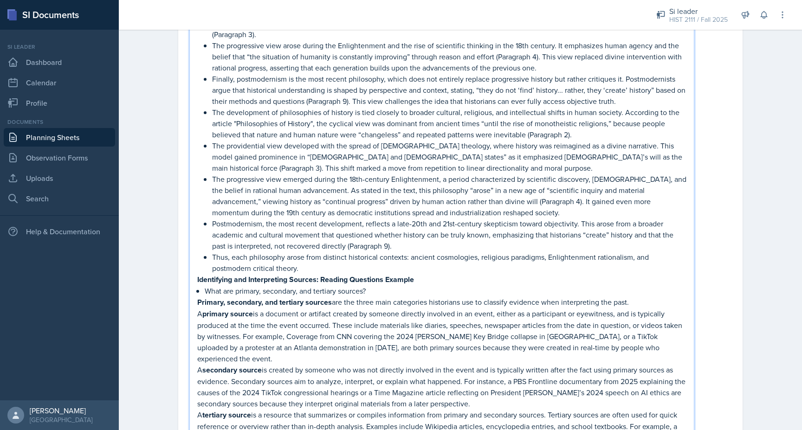
click at [198, 274] on strong "Identifying and Interpreting Sources: Reading Questions Example" at bounding box center [305, 279] width 217 height 11
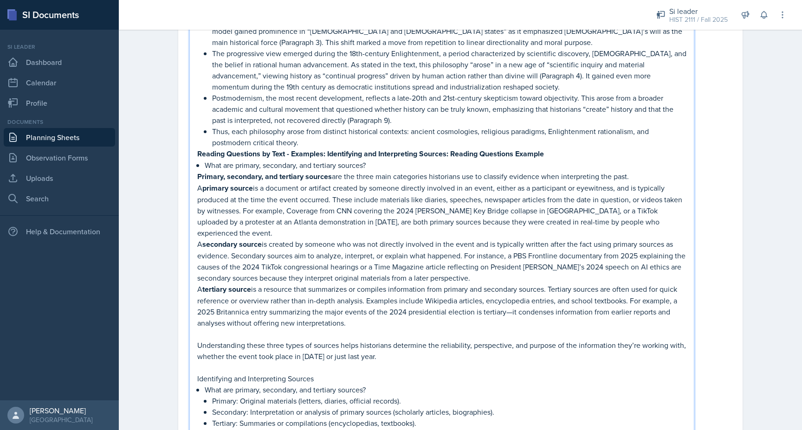
scroll to position [1918, 0]
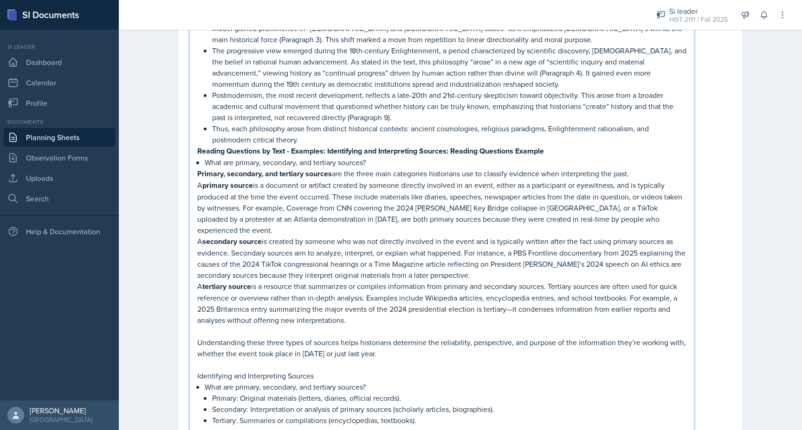
click at [352, 295] on p "A tertiary source is a resource that summarizes or compiles information from pr…" at bounding box center [441, 303] width 489 height 45
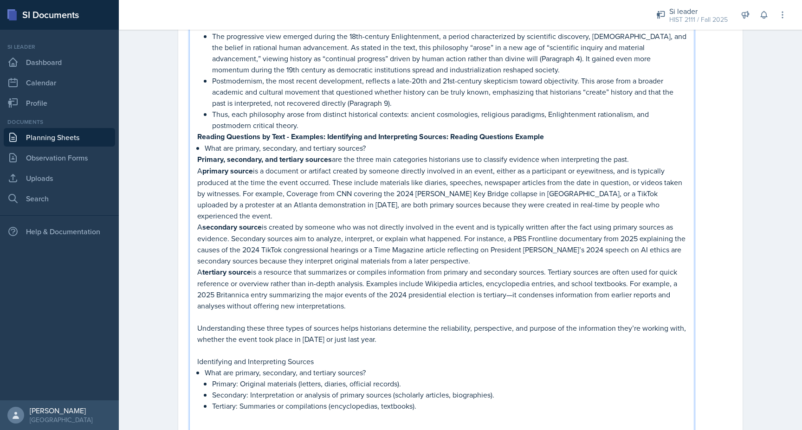
scroll to position [1939, 0]
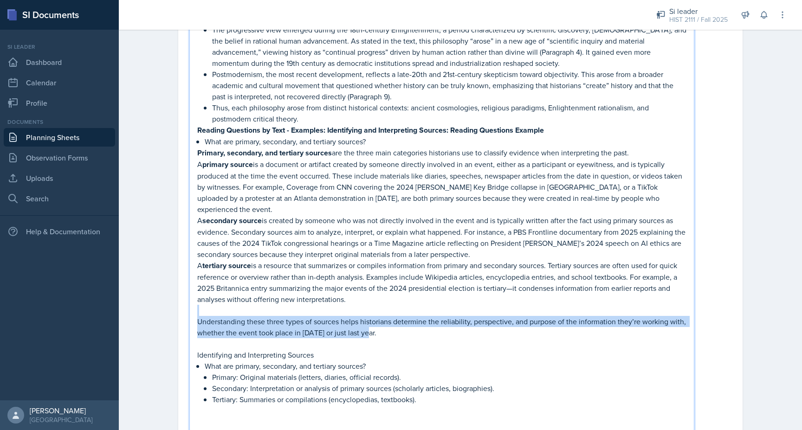
drag, startPoint x: 368, startPoint y: 311, endPoint x: 202, endPoint y: 287, distance: 167.4
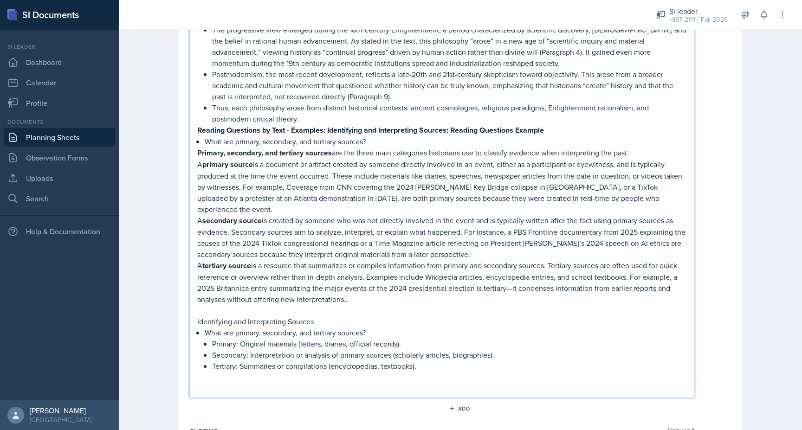
click at [272, 327] on p "What are primary, secondary, and tertiary sources?" at bounding box center [446, 332] width 482 height 11
drag, startPoint x: 329, startPoint y: 293, endPoint x: 190, endPoint y: 293, distance: 139.3
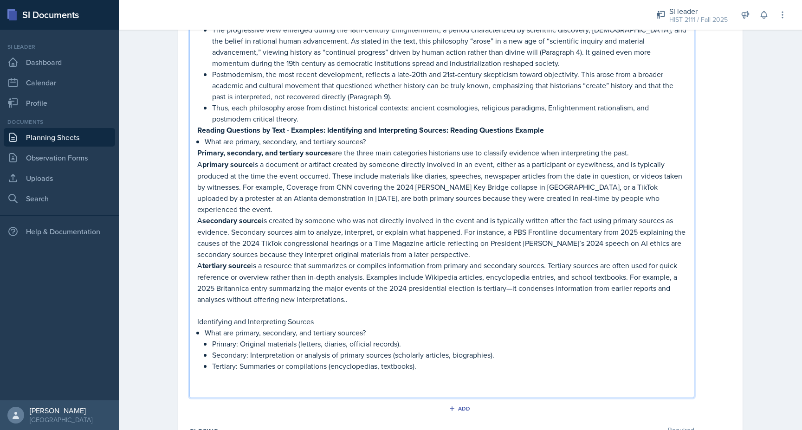
click at [197, 316] on p "Identifying and Interpreting Sources" at bounding box center [441, 321] width 489 height 11
drag, startPoint x: 451, startPoint y: 297, endPoint x: 327, endPoint y: 294, distance: 124.0
click at [327, 316] on p "Reading Questions by Text - Examples: Identifying and Interpreting Sources" at bounding box center [441, 322] width 489 height 12
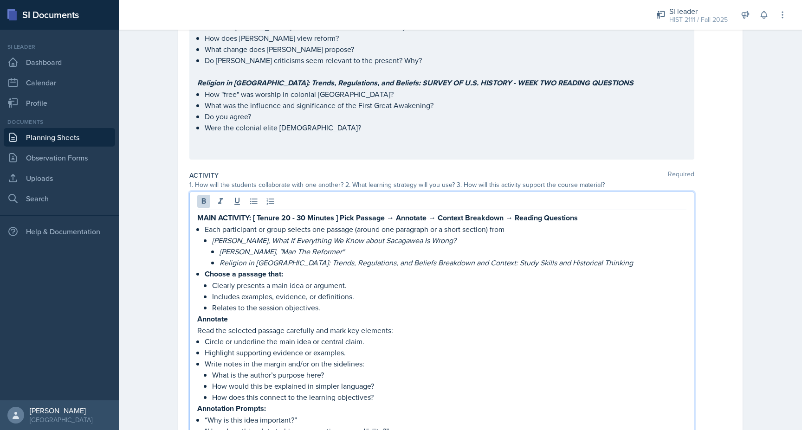
scroll to position [746, 0]
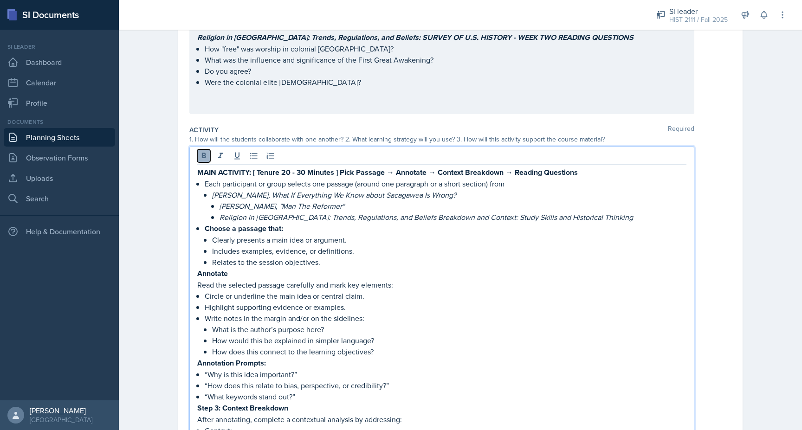
click at [204, 160] on button at bounding box center [203, 155] width 13 height 13
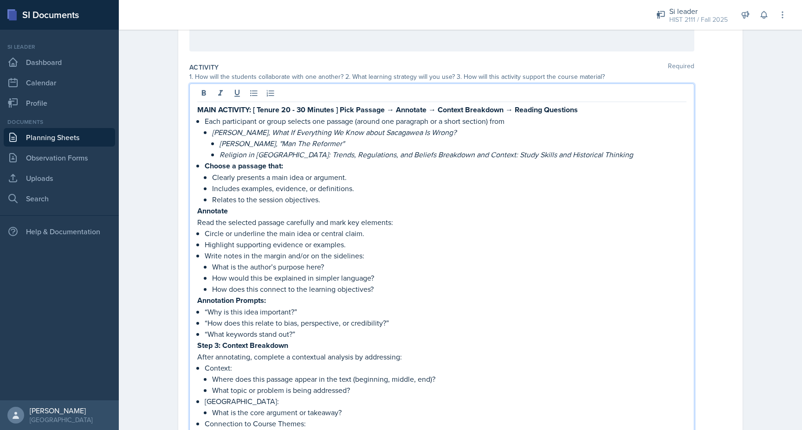
scroll to position [716, 0]
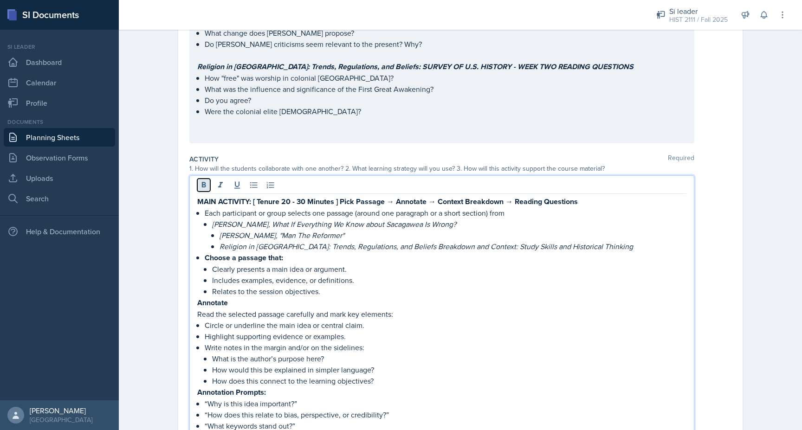
click at [202, 187] on icon at bounding box center [203, 185] width 9 height 9
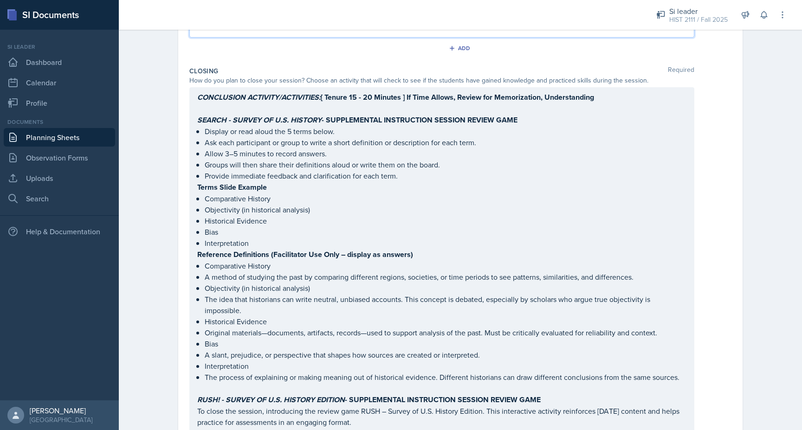
click at [226, 272] on p "A method of studying the past by comparing different regions, societies, or tim…" at bounding box center [446, 277] width 482 height 11
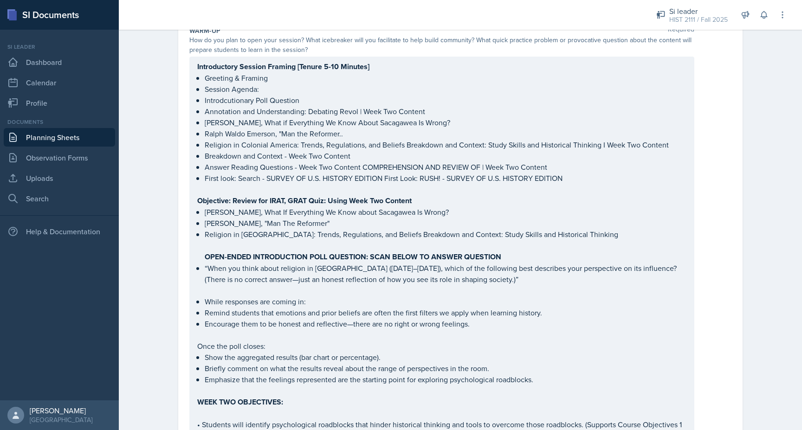
scroll to position [0, 0]
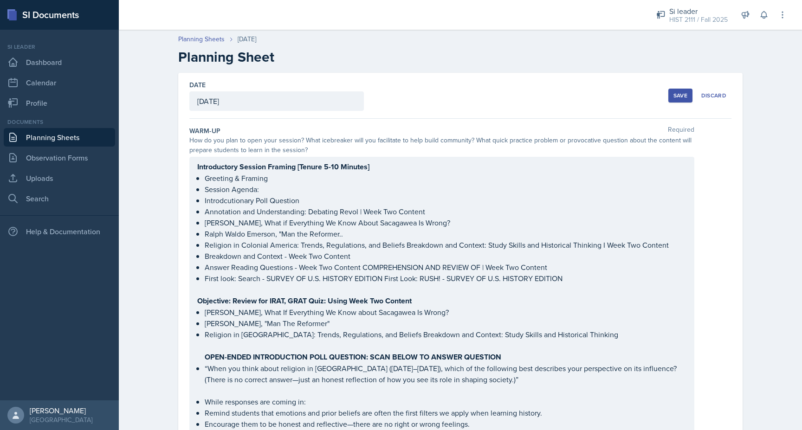
click at [684, 97] on div "Save" at bounding box center [681, 95] width 14 height 7
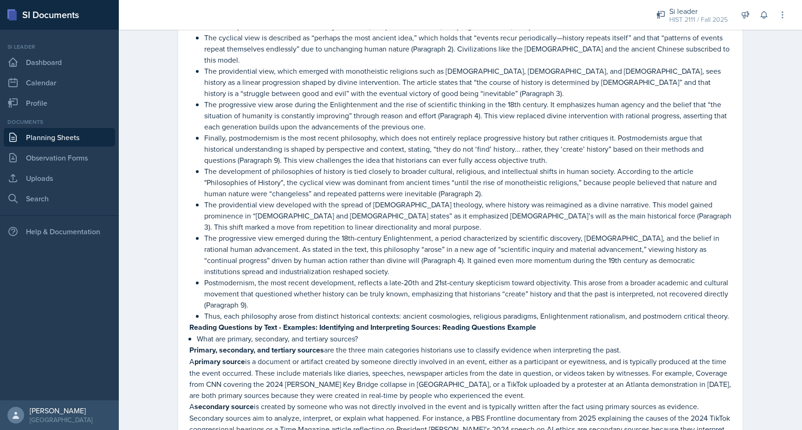
scroll to position [1413, 0]
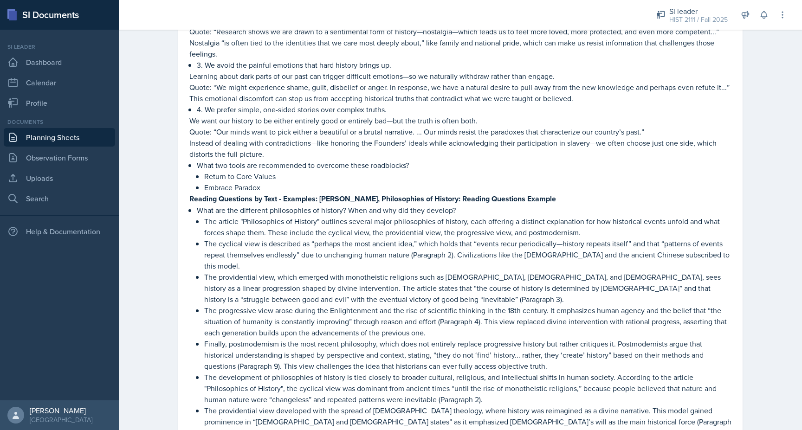
click at [86, 136] on link "Planning Sheets" at bounding box center [59, 137] width 111 height 19
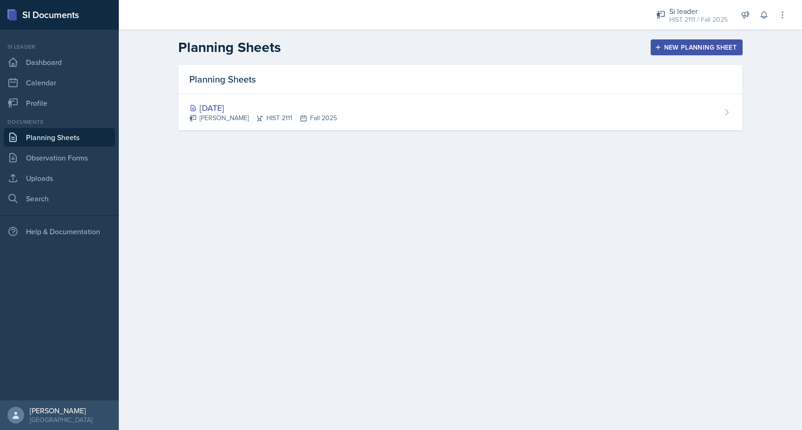
click at [662, 51] on button "New Planning Sheet" at bounding box center [697, 47] width 92 height 16
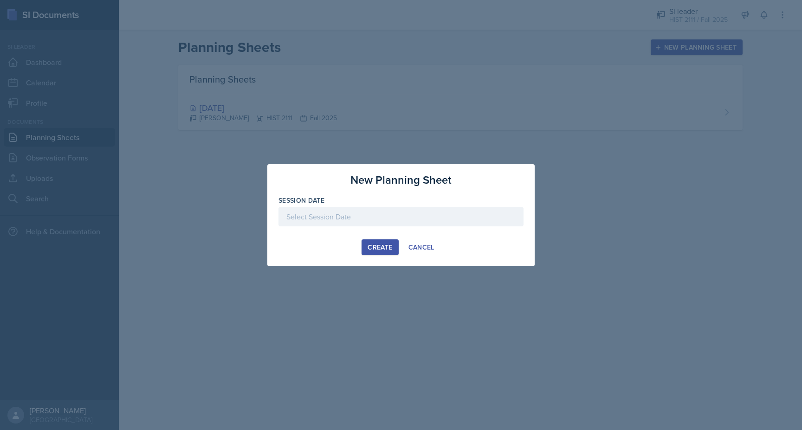
click at [394, 215] on div at bounding box center [401, 216] width 245 height 19
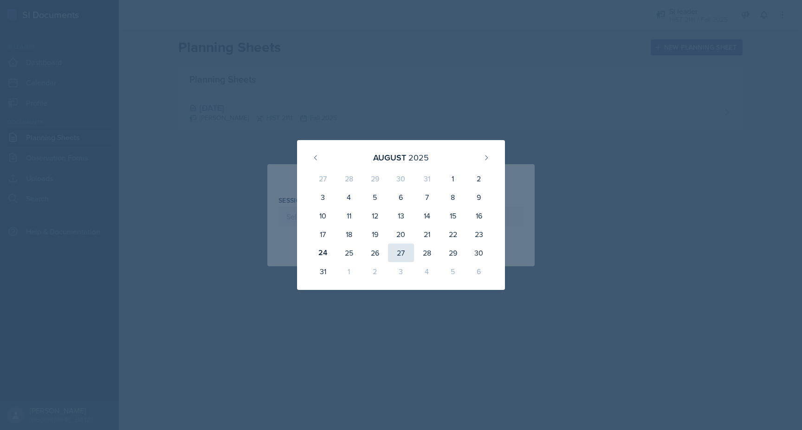
click at [398, 253] on div "27" at bounding box center [401, 253] width 26 height 19
type input "[DATE]"
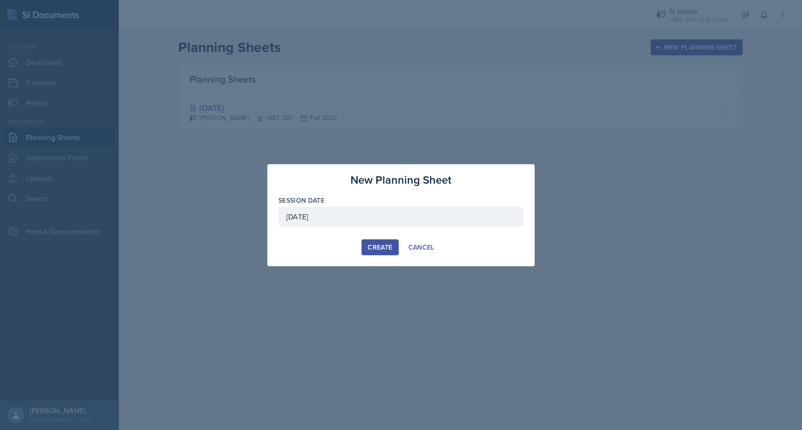
click at [382, 244] on div "Create" at bounding box center [380, 247] width 25 height 7
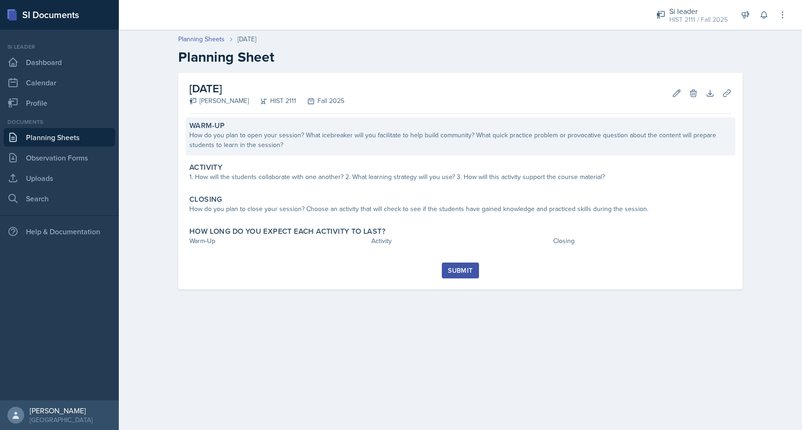
click at [206, 135] on div "How do you plan to open your session? What icebreaker will you facilitate to he…" at bounding box center [460, 139] width 542 height 19
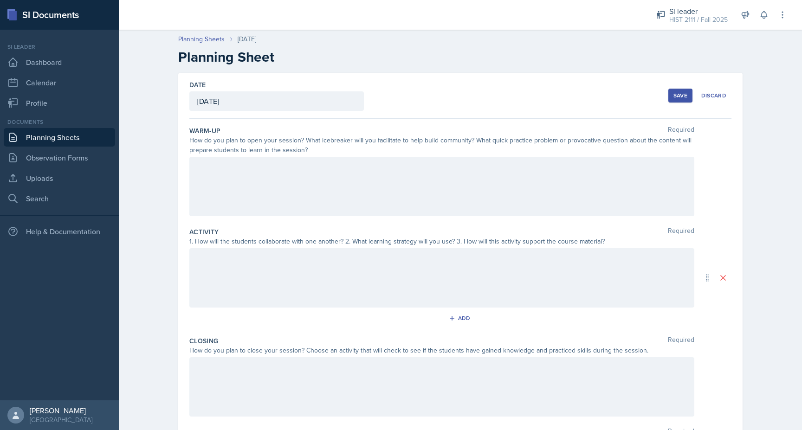
click at [214, 173] on div at bounding box center [441, 186] width 505 height 59
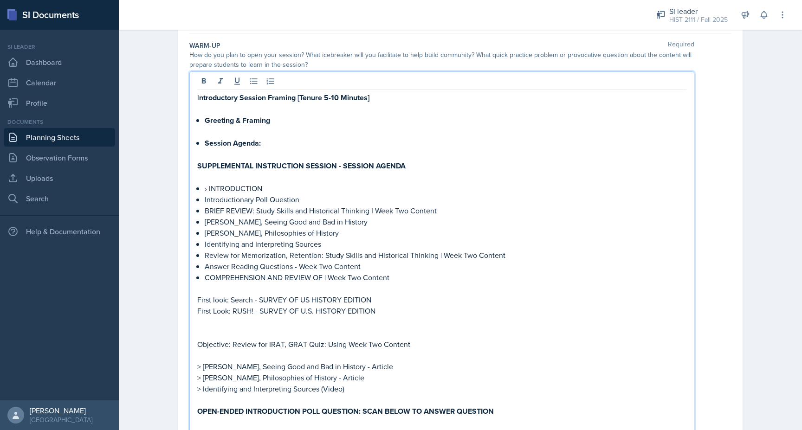
scroll to position [84, 0]
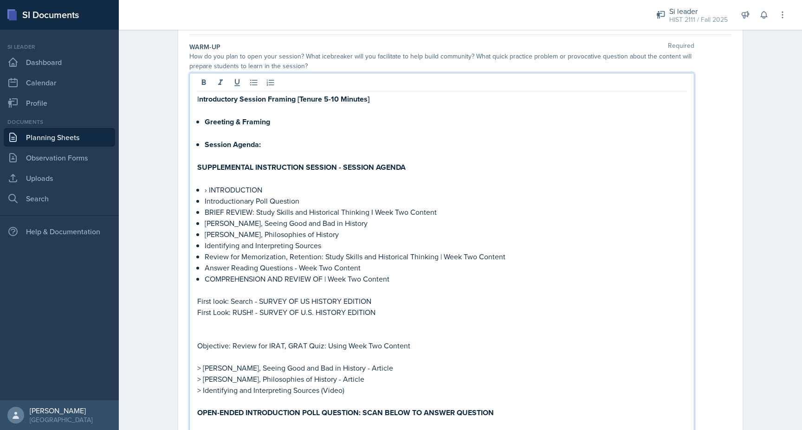
click at [217, 179] on p at bounding box center [441, 178] width 489 height 11
drag, startPoint x: 277, startPoint y: 156, endPoint x: 209, endPoint y: 129, distance: 73.4
click at [209, 157] on p at bounding box center [441, 155] width 489 height 11
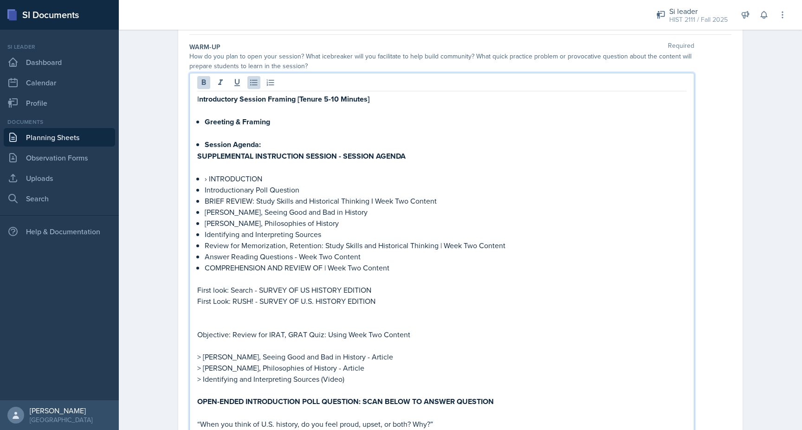
click at [201, 128] on p at bounding box center [441, 133] width 489 height 11
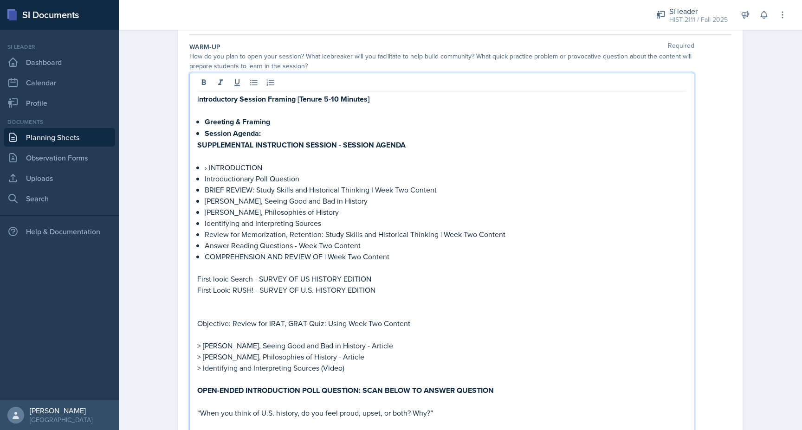
click at [200, 110] on p at bounding box center [441, 110] width 489 height 11
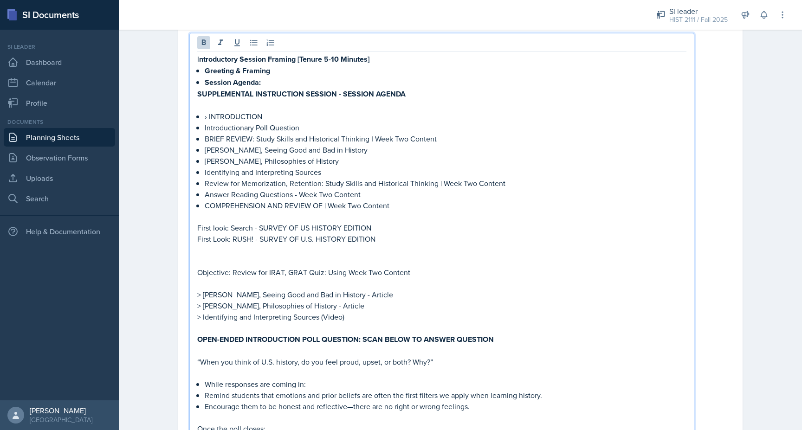
scroll to position [136, 0]
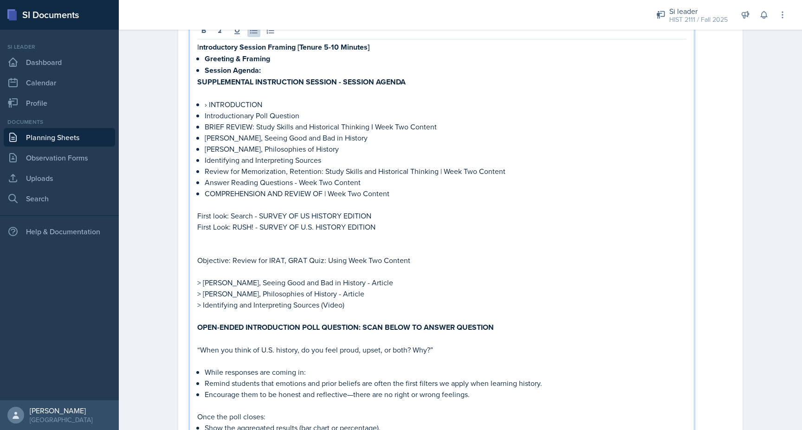
click at [224, 159] on p "Identifying and Interpreting Sources" at bounding box center [446, 160] width 482 height 11
click at [243, 207] on p at bounding box center [441, 204] width 489 height 11
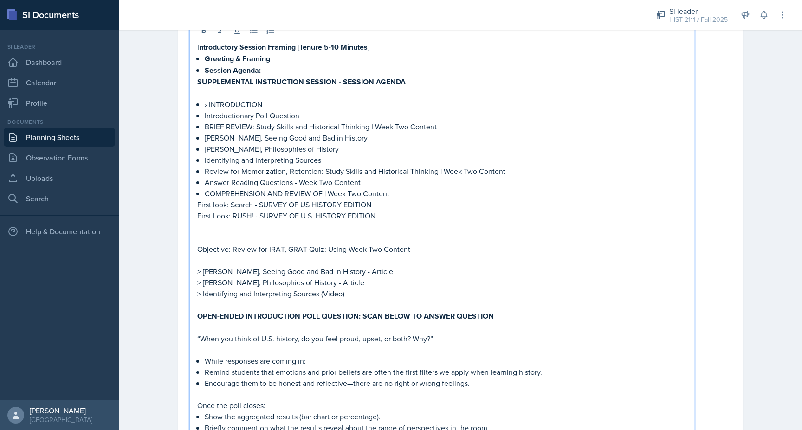
click at [201, 240] on p at bounding box center [441, 238] width 489 height 11
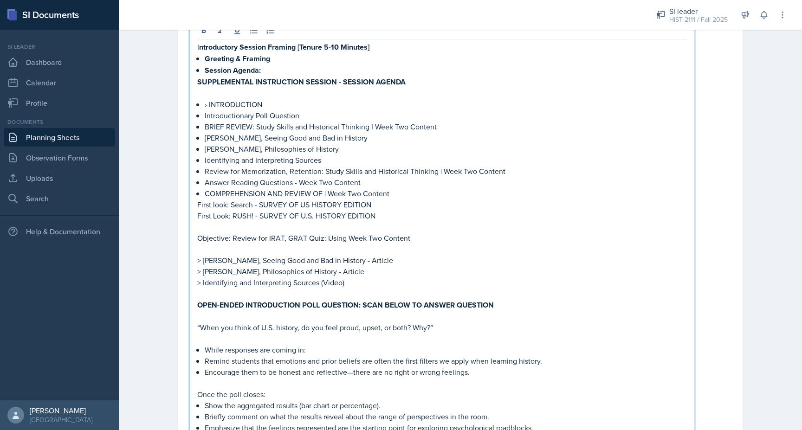
click at [201, 250] on p at bounding box center [441, 249] width 489 height 11
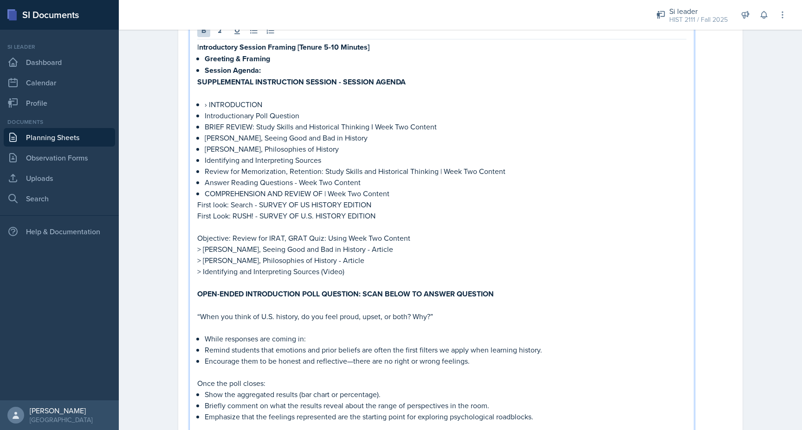
click at [230, 289] on strong "OPEN-ENDED INTRODUCTION POLL QUESTION: SCAN BELOW TO ANSWER QUESTION" at bounding box center [345, 294] width 297 height 11
click at [215, 285] on p at bounding box center [441, 282] width 489 height 11
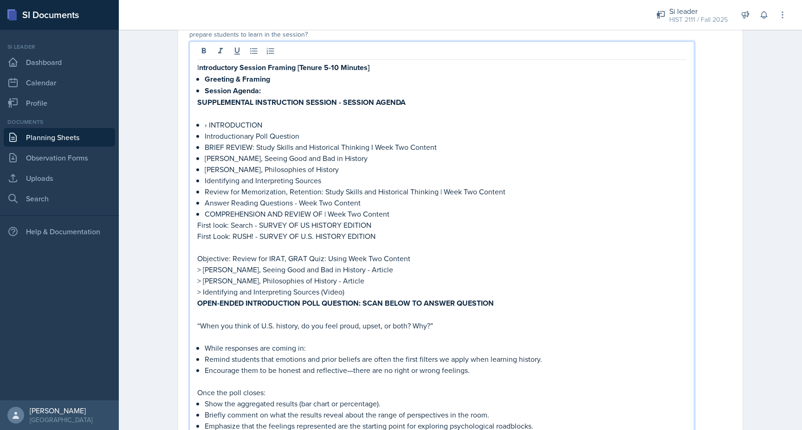
scroll to position [78, 0]
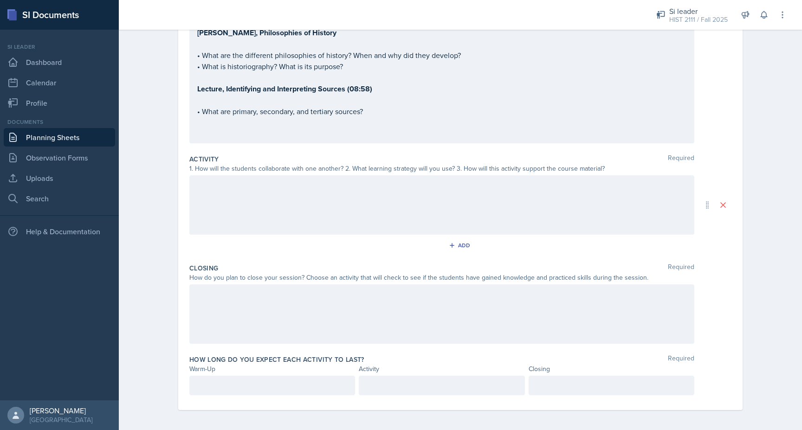
click at [199, 200] on div at bounding box center [441, 204] width 505 height 59
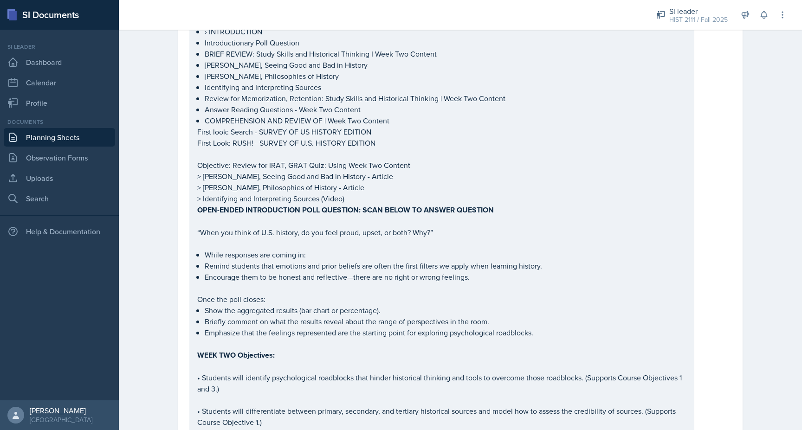
scroll to position [177, 0]
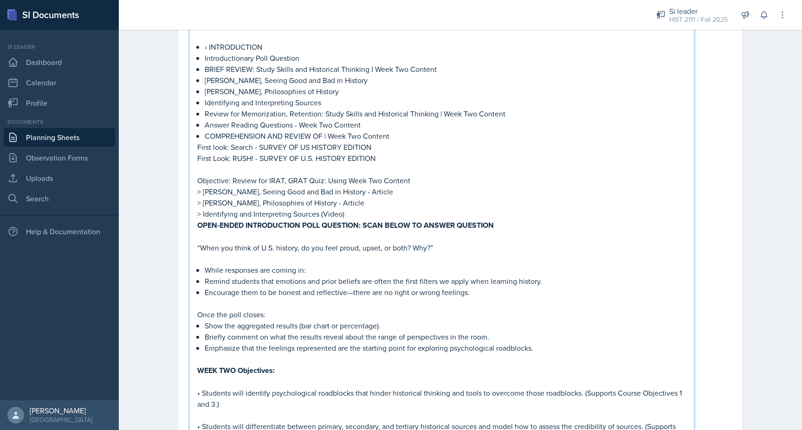
click at [315, 143] on p "First look: Search - SURVEY OF US HISTORY EDITION" at bounding box center [441, 147] width 489 height 11
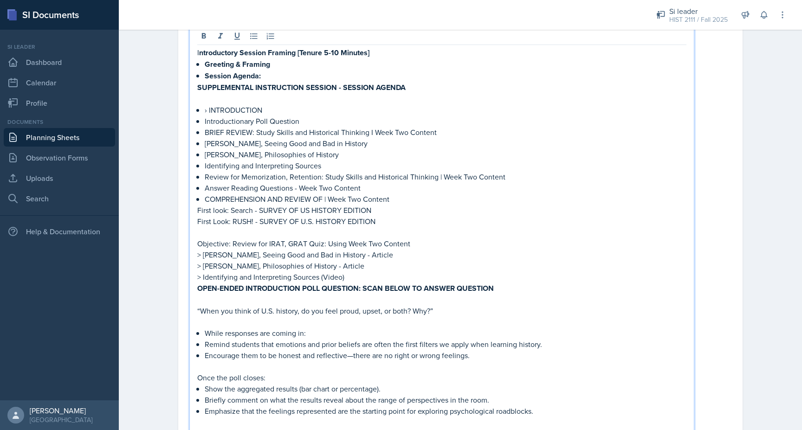
scroll to position [124, 0]
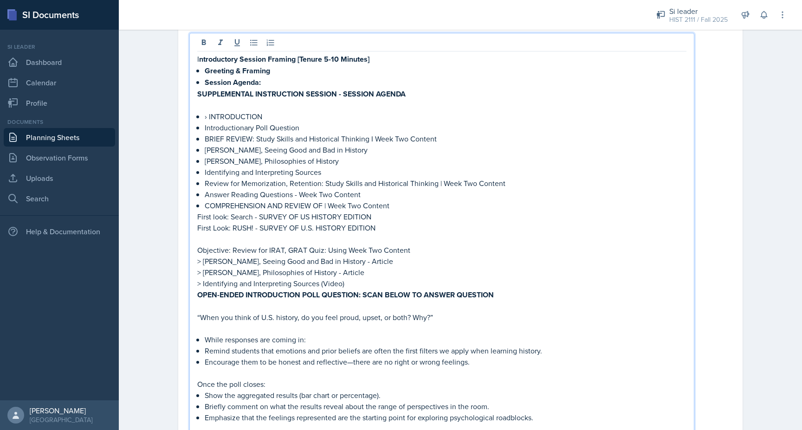
click at [329, 160] on p "[PERSON_NAME], Philosophies of History" at bounding box center [446, 161] width 482 height 11
click at [363, 175] on p "Identifying and Interpreting Sources" at bounding box center [446, 172] width 482 height 11
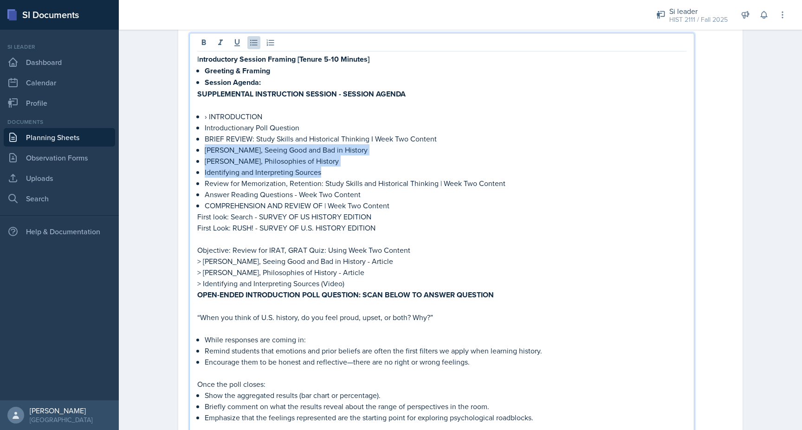
drag, startPoint x: 363, startPoint y: 176, endPoint x: 205, endPoint y: 149, distance: 160.1
click at [205, 149] on ul "› INTRODUCTION Introductionary Poll Question BRIEF REVIEW: Study Skills and His…" at bounding box center [446, 161] width 482 height 100
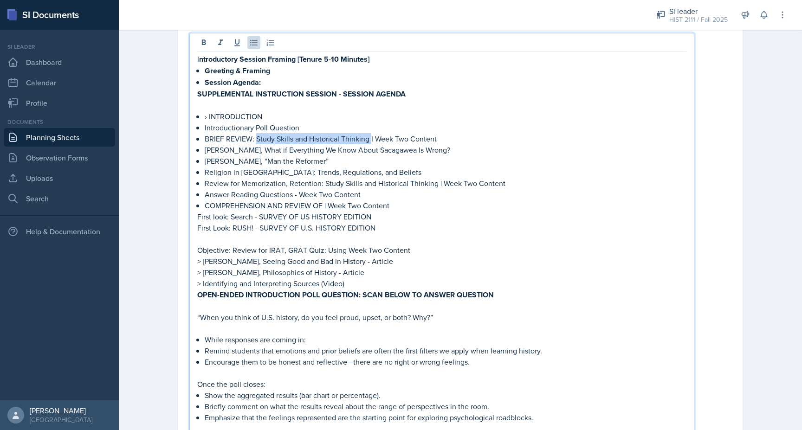
drag, startPoint x: 370, startPoint y: 135, endPoint x: 256, endPoint y: 136, distance: 113.7
click at [255, 136] on p "BRIEF REVIEW: Study Skills and Historical Thinking I Week Two Content" at bounding box center [446, 138] width 482 height 11
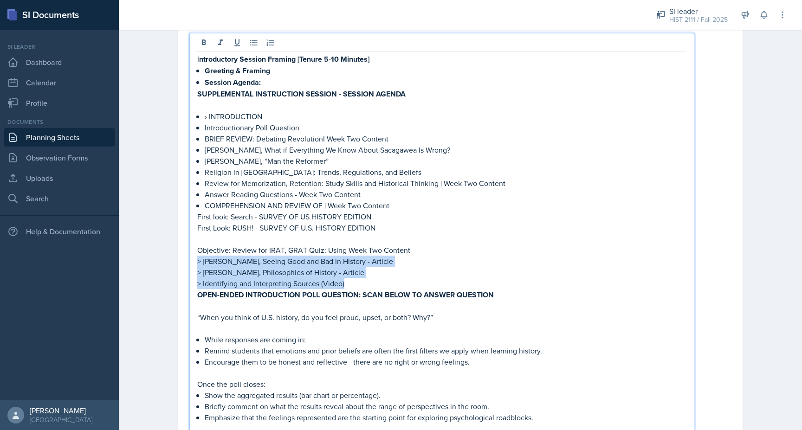
drag, startPoint x: 353, startPoint y: 283, endPoint x: 196, endPoint y: 261, distance: 158.4
click at [196, 261] on div "I ntroductory Session Framing [Tenure 5-10 Minutes] Greeting & Framing Session …" at bounding box center [441, 393] width 505 height 720
